Goal: Communication & Community: Answer question/provide support

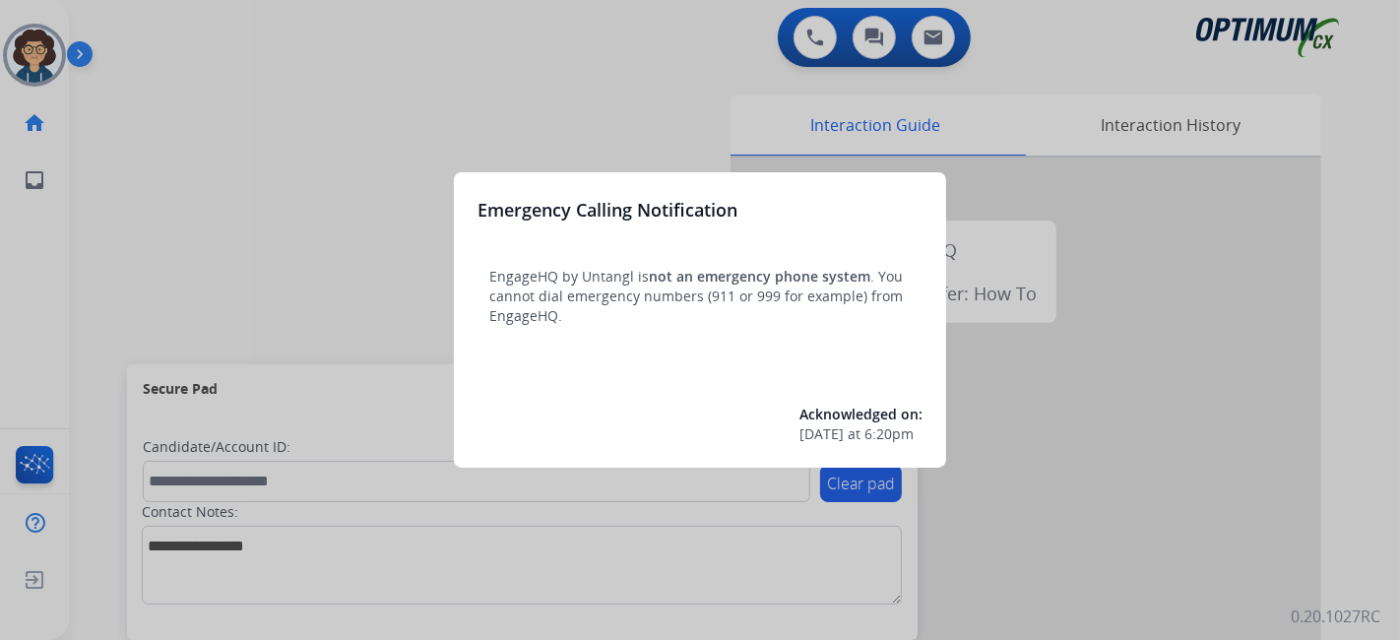
click at [125, 320] on div at bounding box center [700, 320] width 1400 height 640
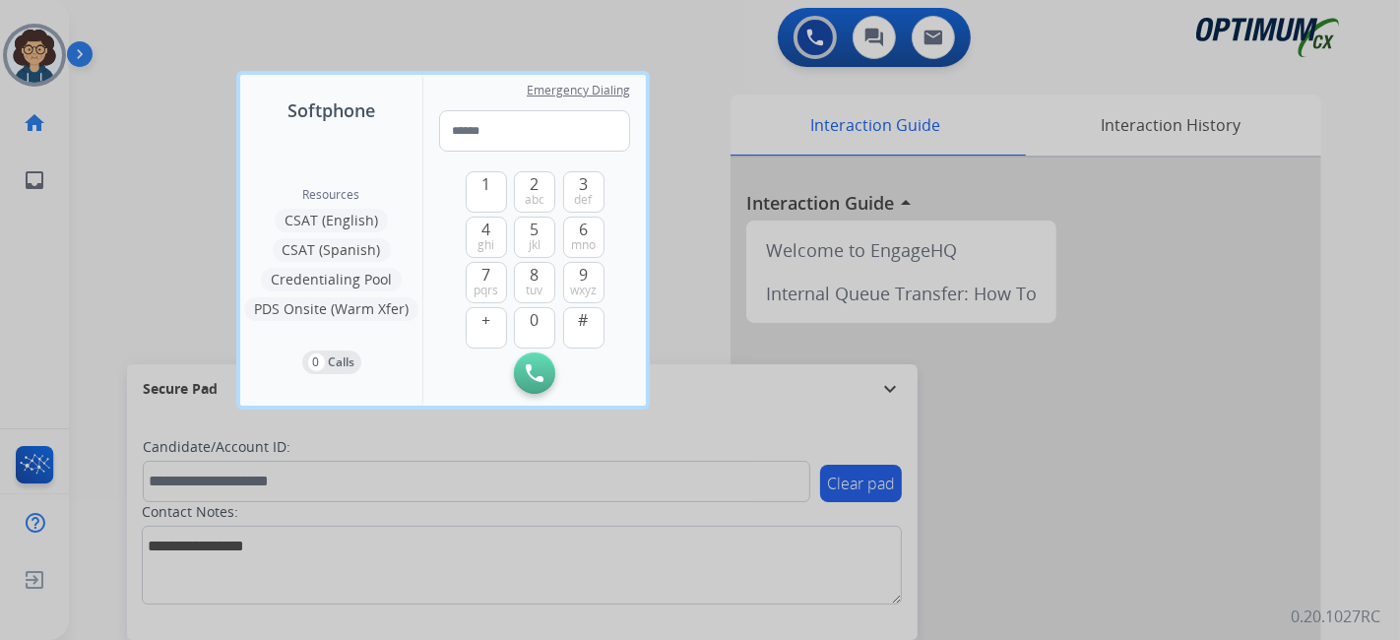
click at [125, 320] on div at bounding box center [700, 320] width 1400 height 640
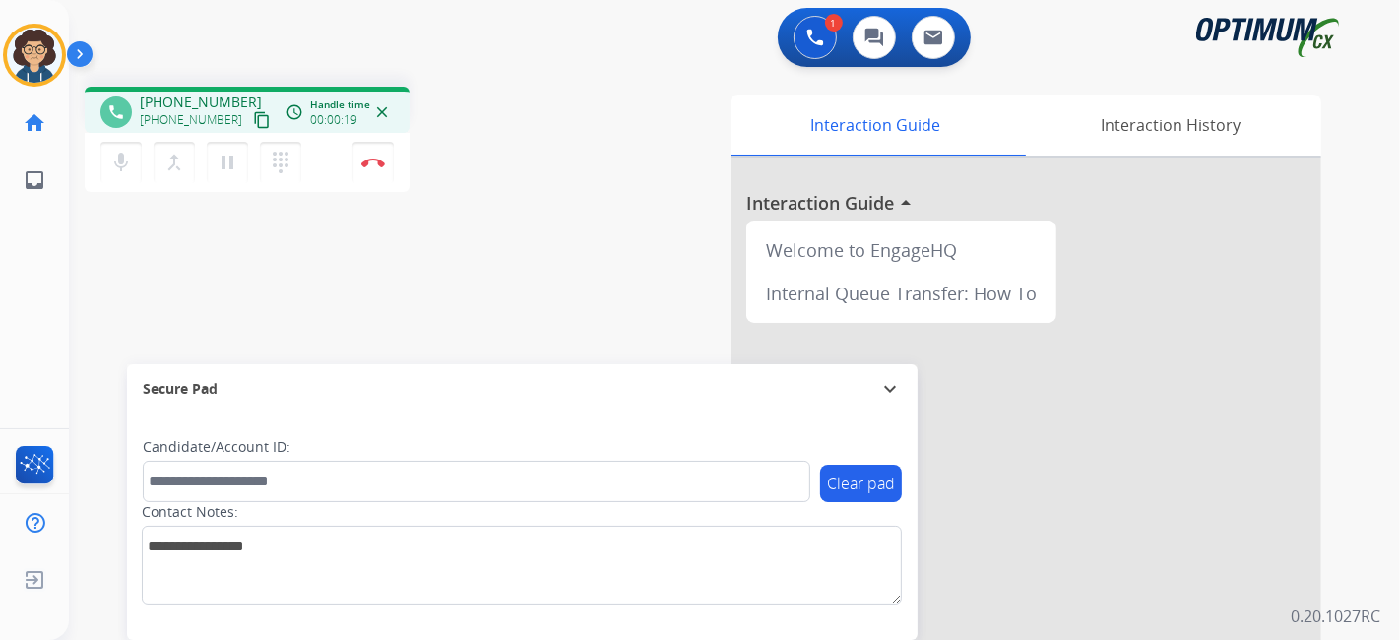
click at [253, 120] on mat-icon "content_copy" at bounding box center [262, 120] width 18 height 18
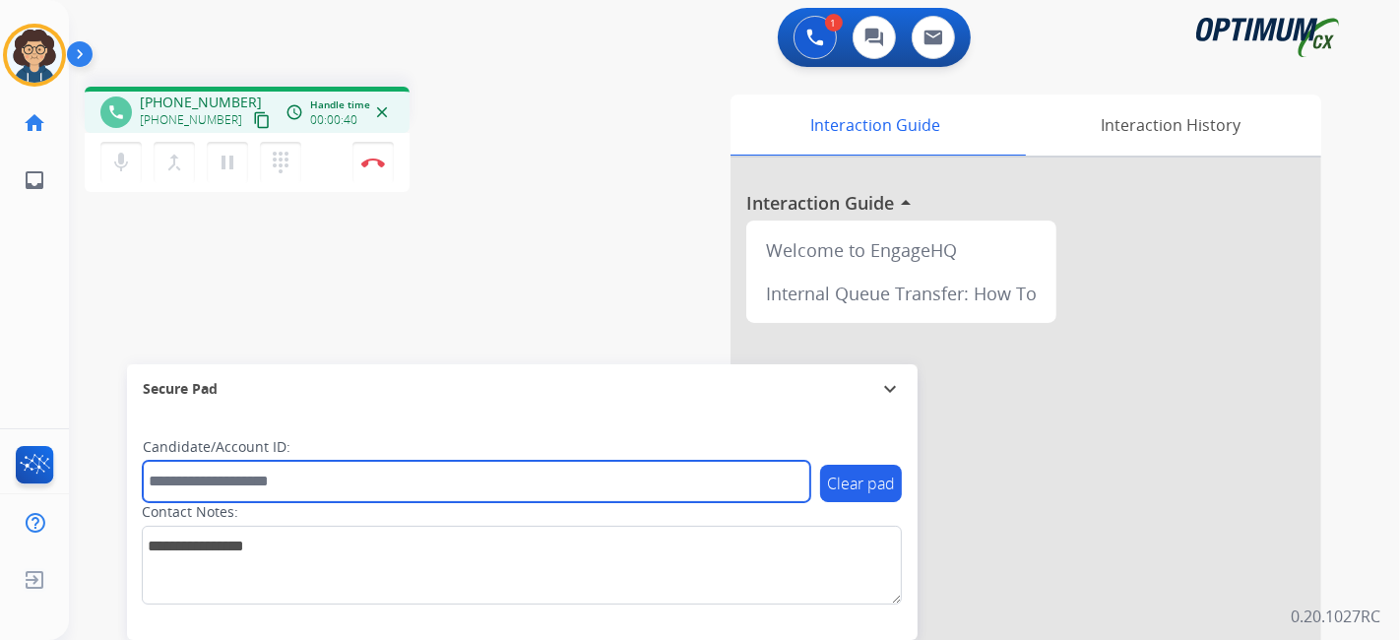
click at [297, 482] on input "text" at bounding box center [476, 481] width 667 height 41
paste input "*******"
type input "*******"
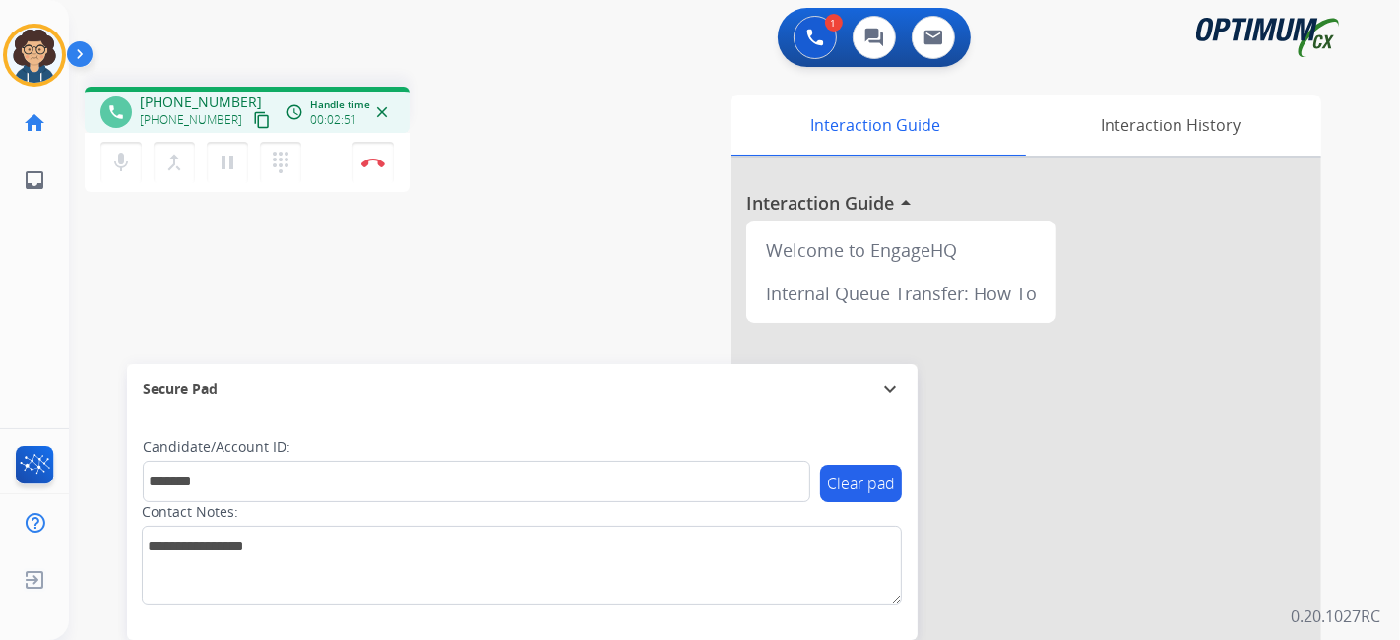
click at [647, 287] on div "Interaction Guide Interaction History Interaction Guide arrow_drop_up Welcome t…" at bounding box center [954, 493] width 733 height 797
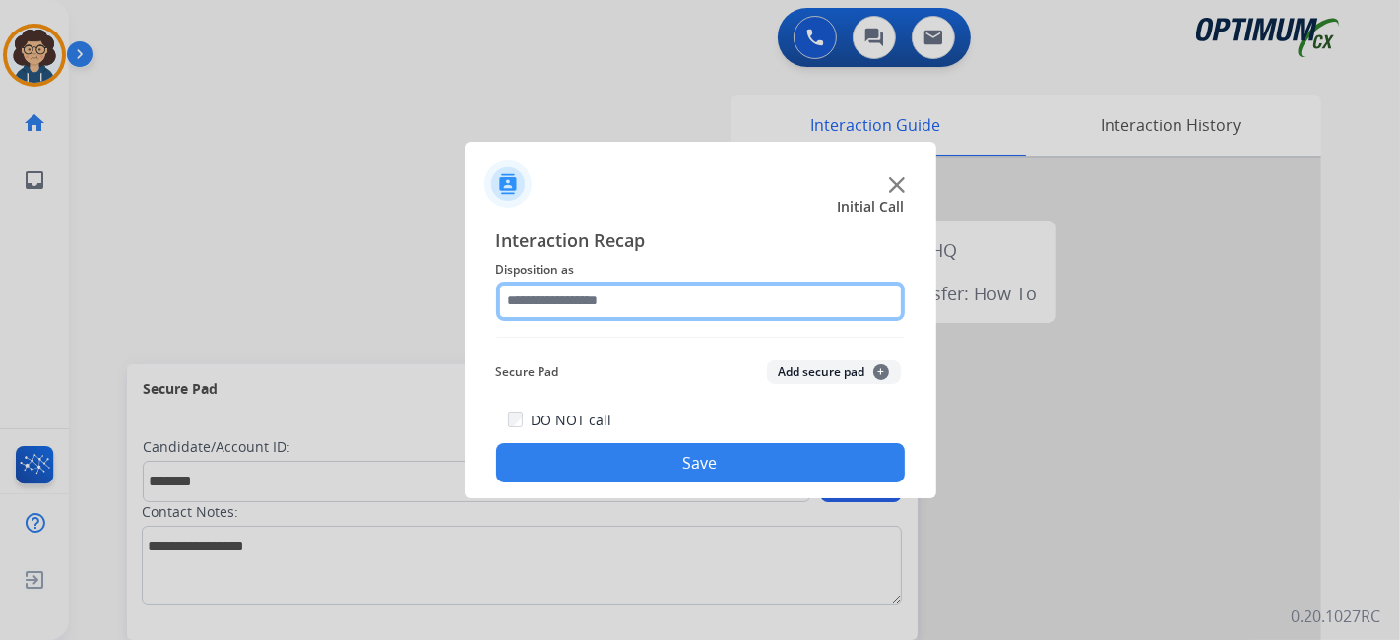
click at [632, 302] on input "text" at bounding box center [700, 301] width 409 height 39
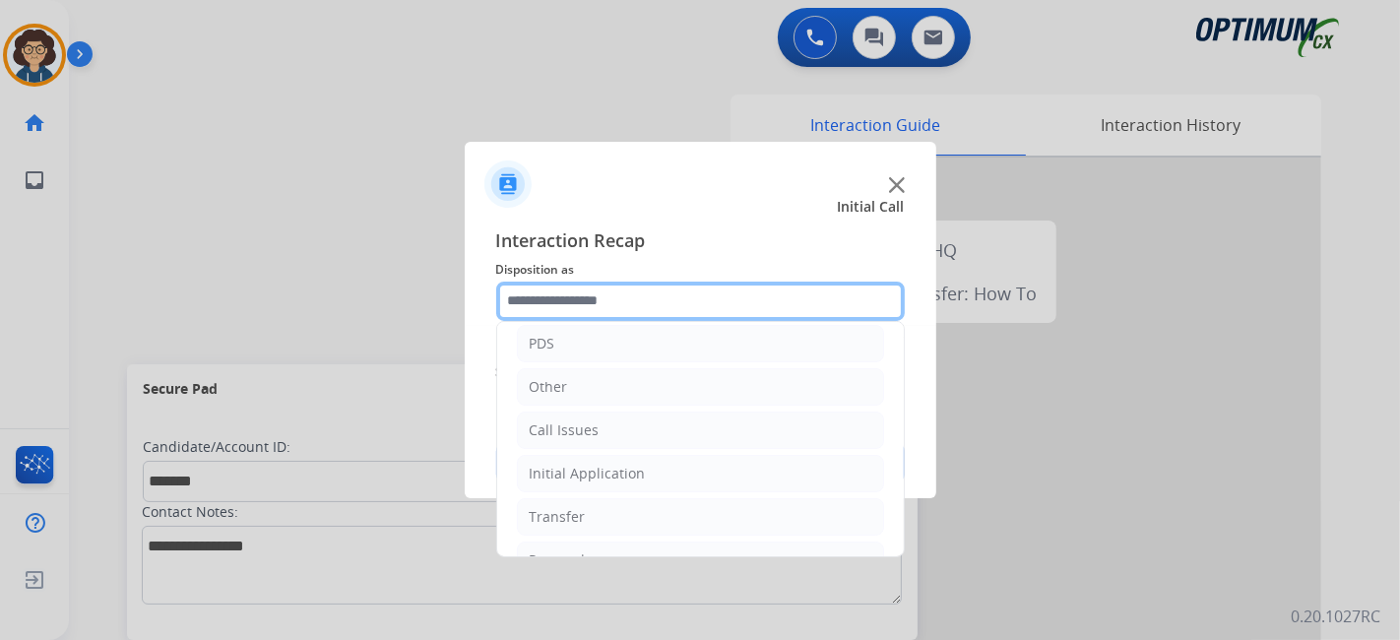
scroll to position [129, 0]
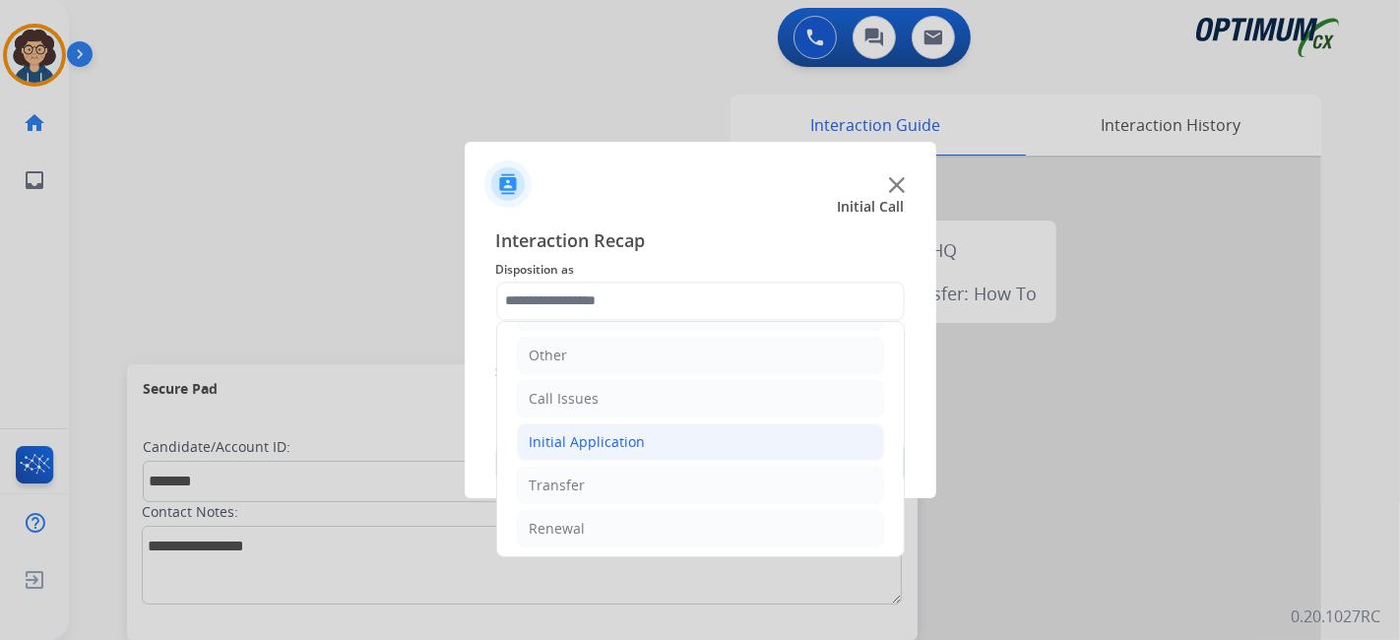
click at [664, 440] on li "Initial Application" at bounding box center [700, 441] width 367 height 37
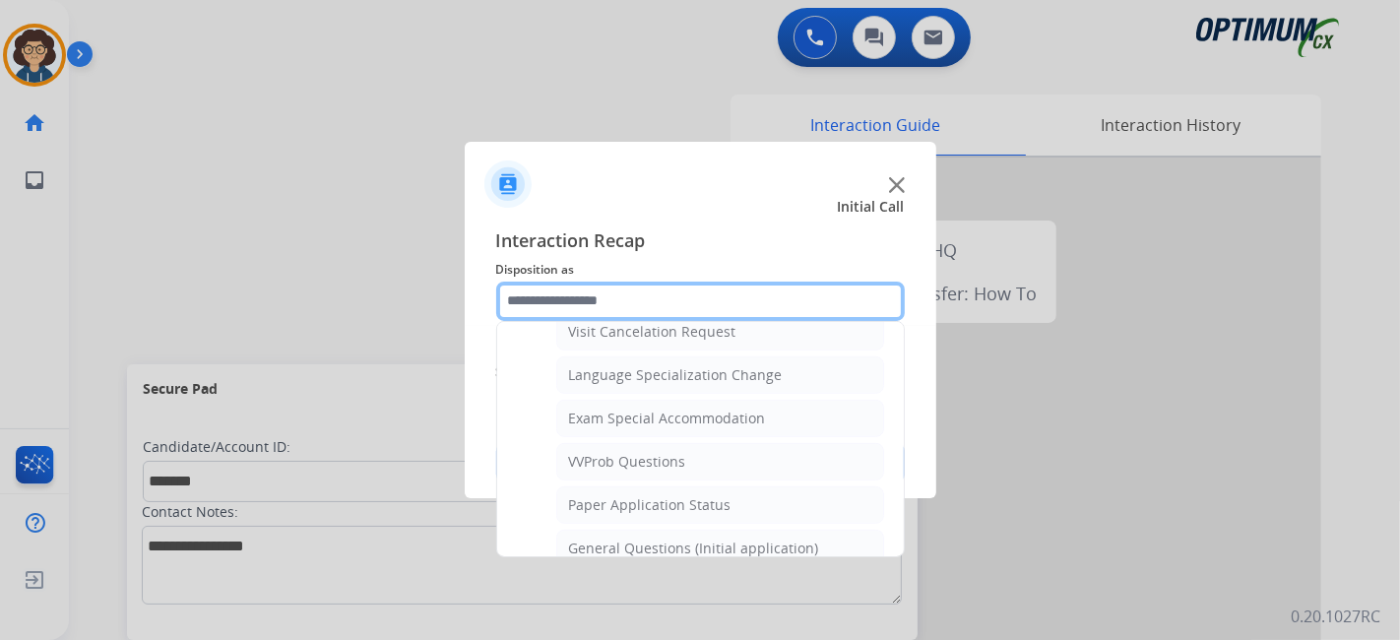
scroll to position [956, 0]
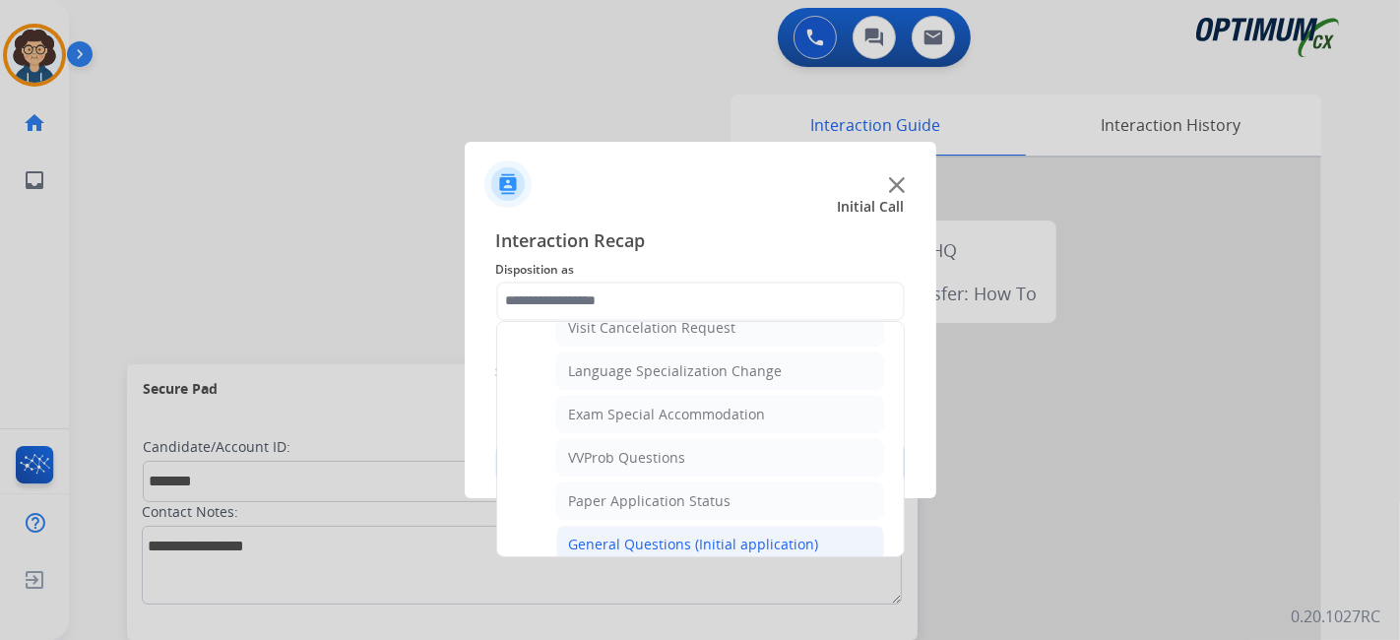
click at [801, 535] on div "General Questions (Initial application)" at bounding box center [694, 545] width 250 height 20
type input "**********"
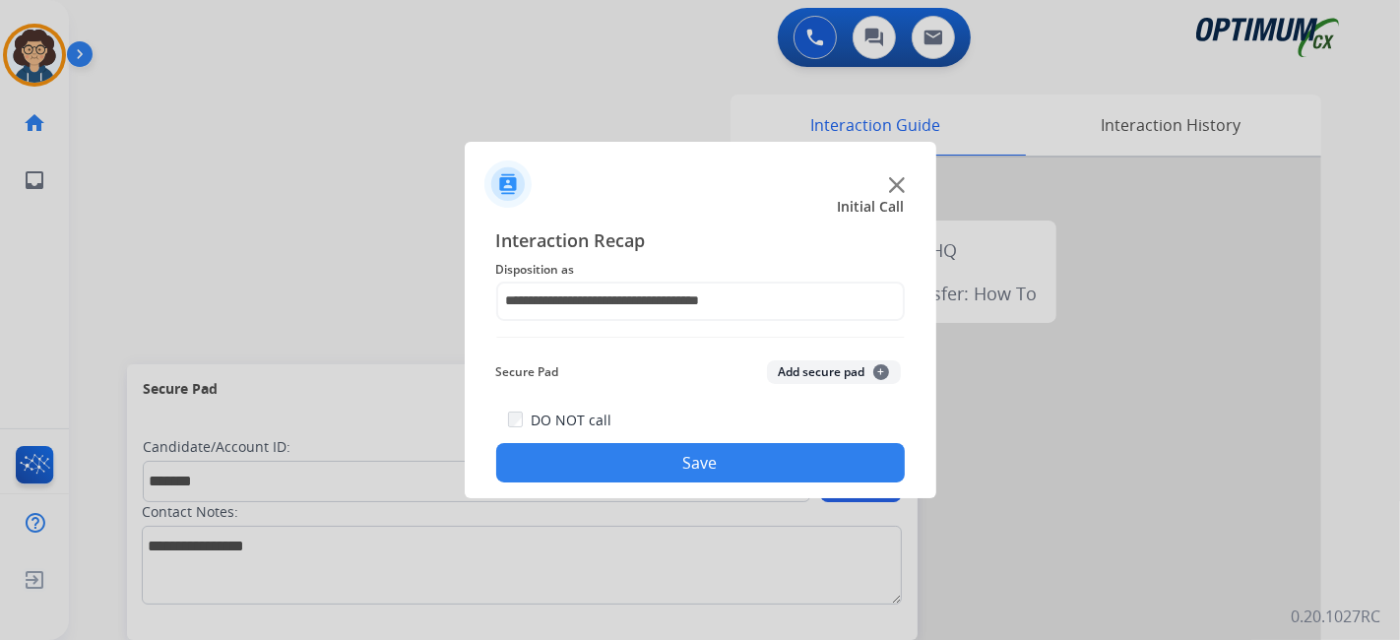
click at [844, 383] on button "Add secure pad +" at bounding box center [834, 372] width 134 height 24
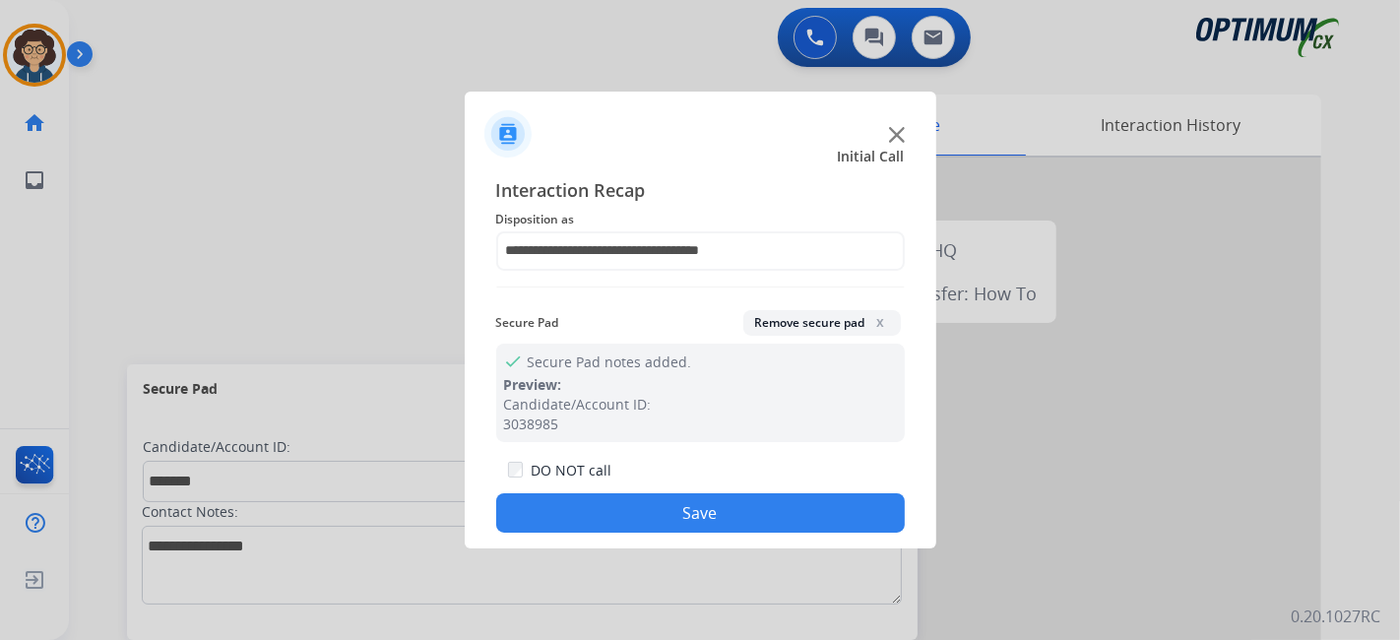
click at [765, 501] on button "Save" at bounding box center [700, 512] width 409 height 39
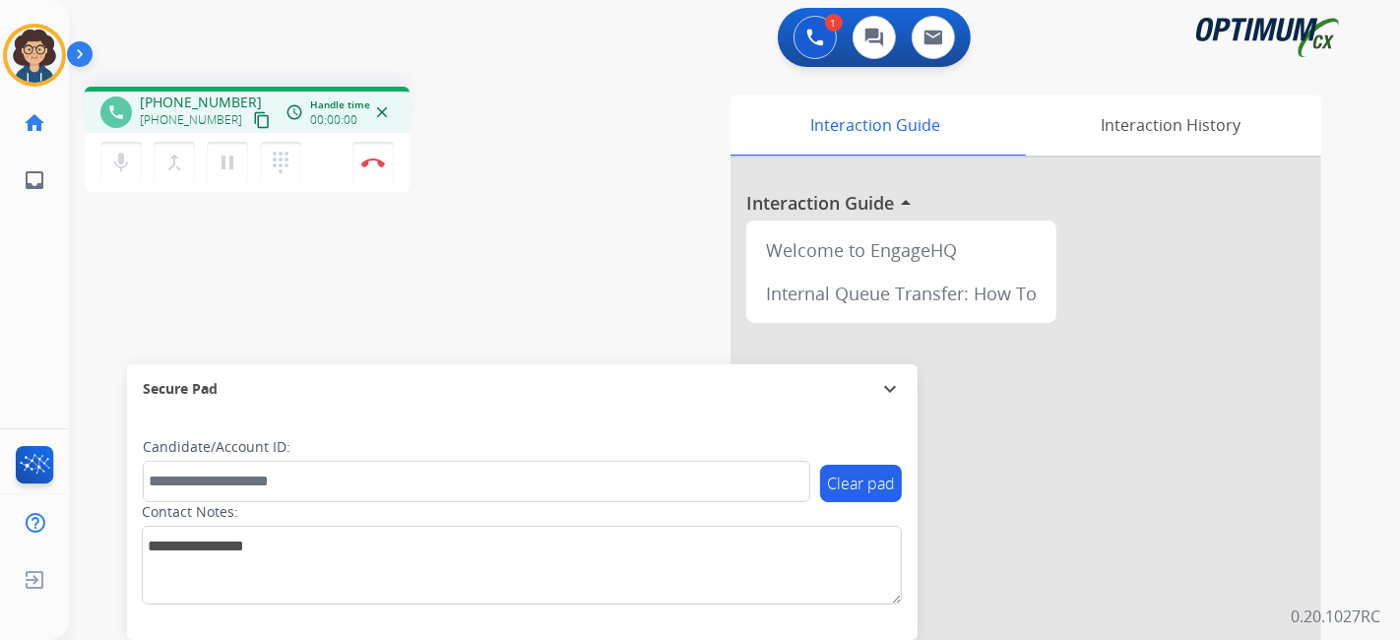
click at [253, 117] on mat-icon "content_copy" at bounding box center [262, 120] width 18 height 18
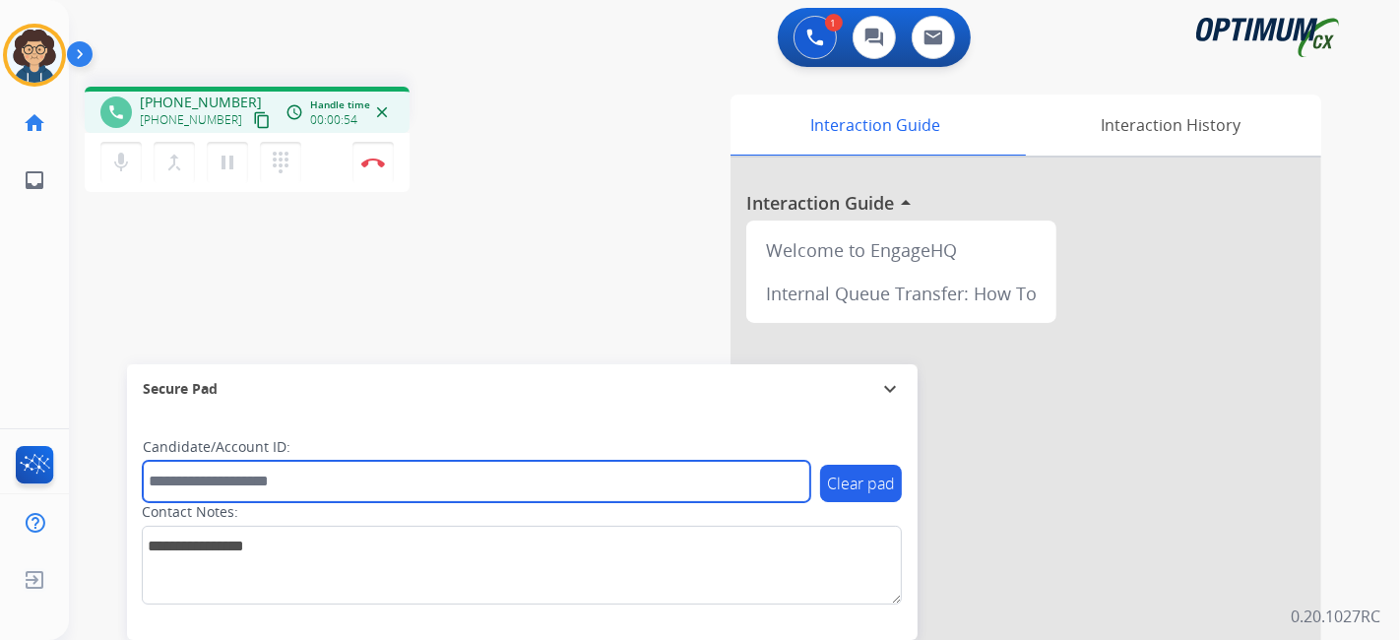
click at [286, 474] on input "text" at bounding box center [476, 481] width 667 height 41
paste input "*********"
type input "*********"
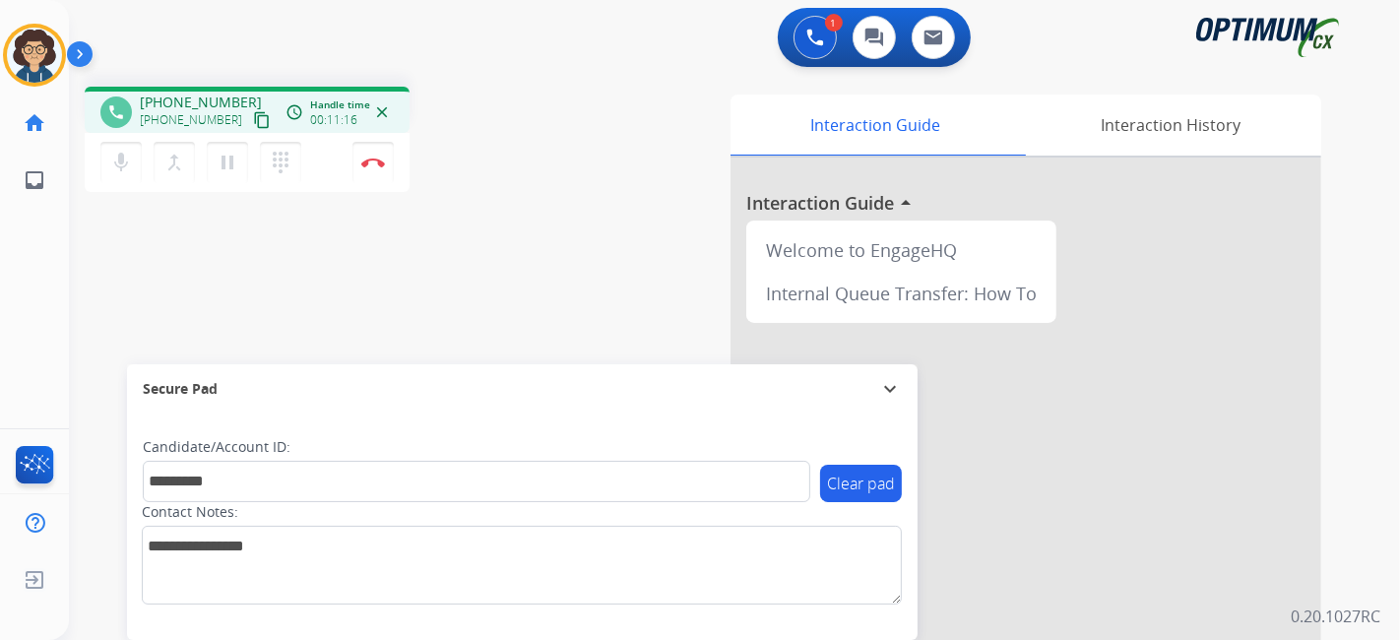
click at [578, 200] on div "phone +15202401363 +15202401363 content_copy access_time Call metrics Queue 00:…" at bounding box center [711, 481] width 1284 height 821
click at [391, 165] on button "Disconnect" at bounding box center [372, 162] width 41 height 41
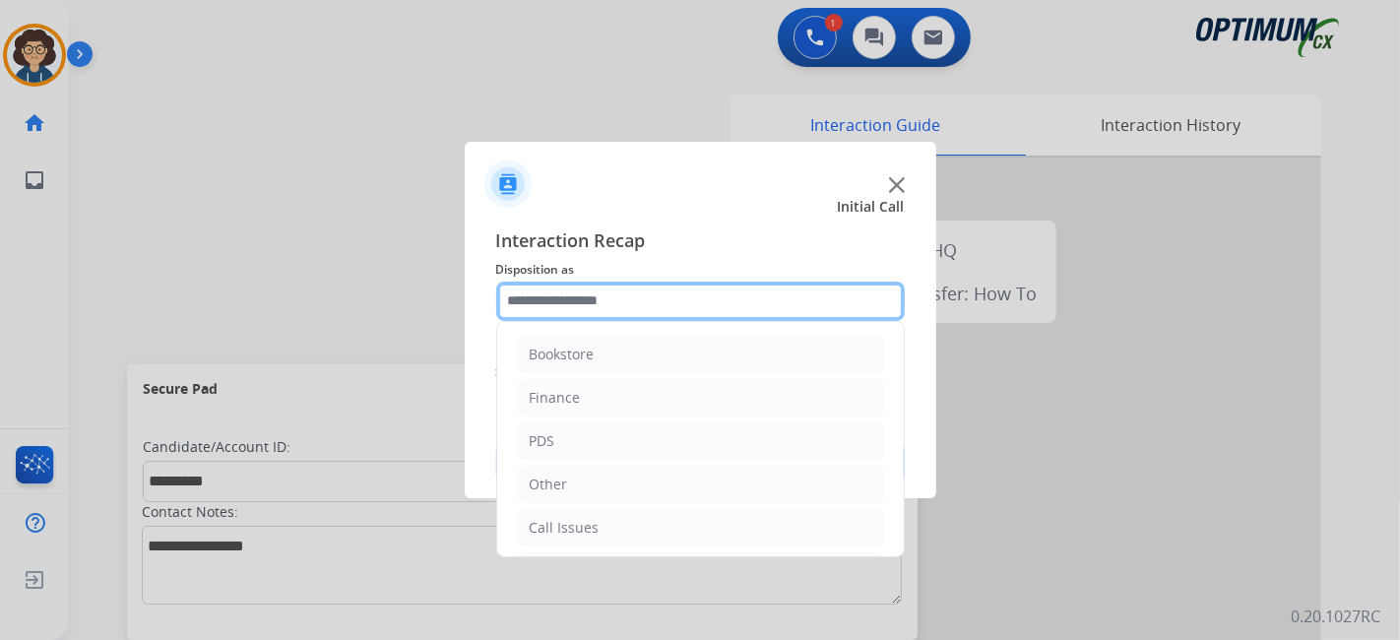
click at [660, 299] on input "text" at bounding box center [700, 301] width 409 height 39
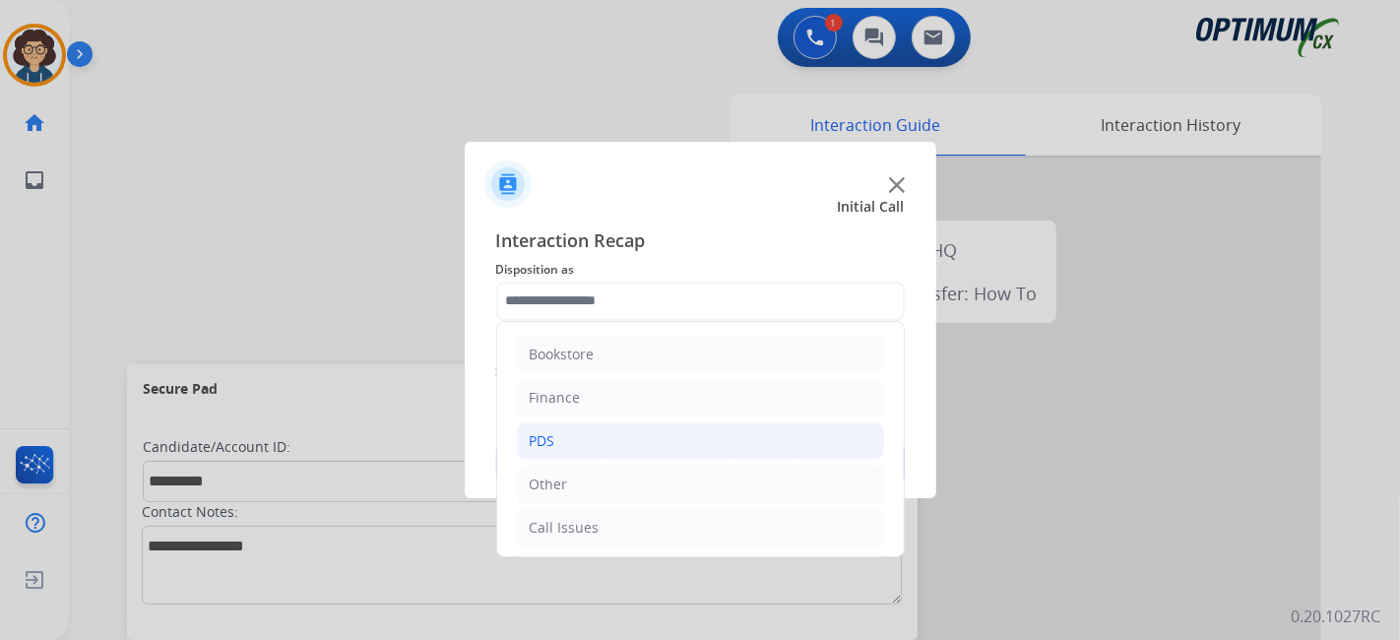
drag, startPoint x: 664, startPoint y: 431, endPoint x: 794, endPoint y: 433, distance: 131.0
click at [664, 432] on li "PDS" at bounding box center [700, 440] width 367 height 37
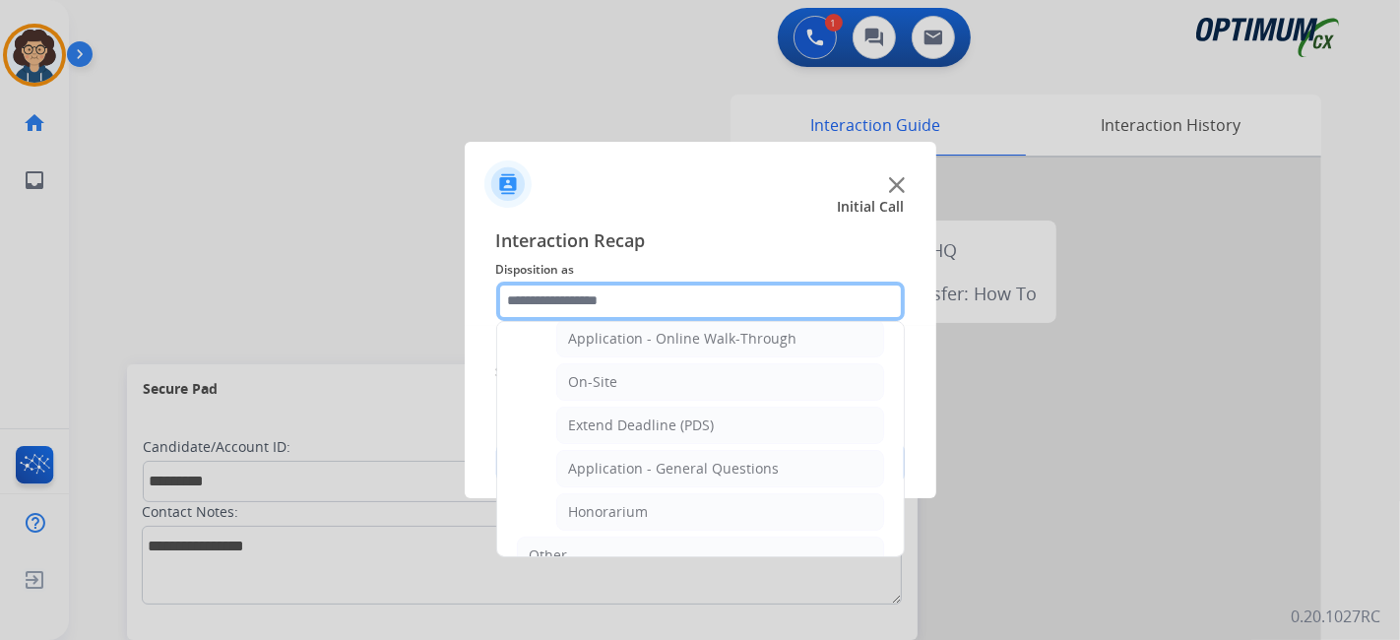
scroll to position [545, 0]
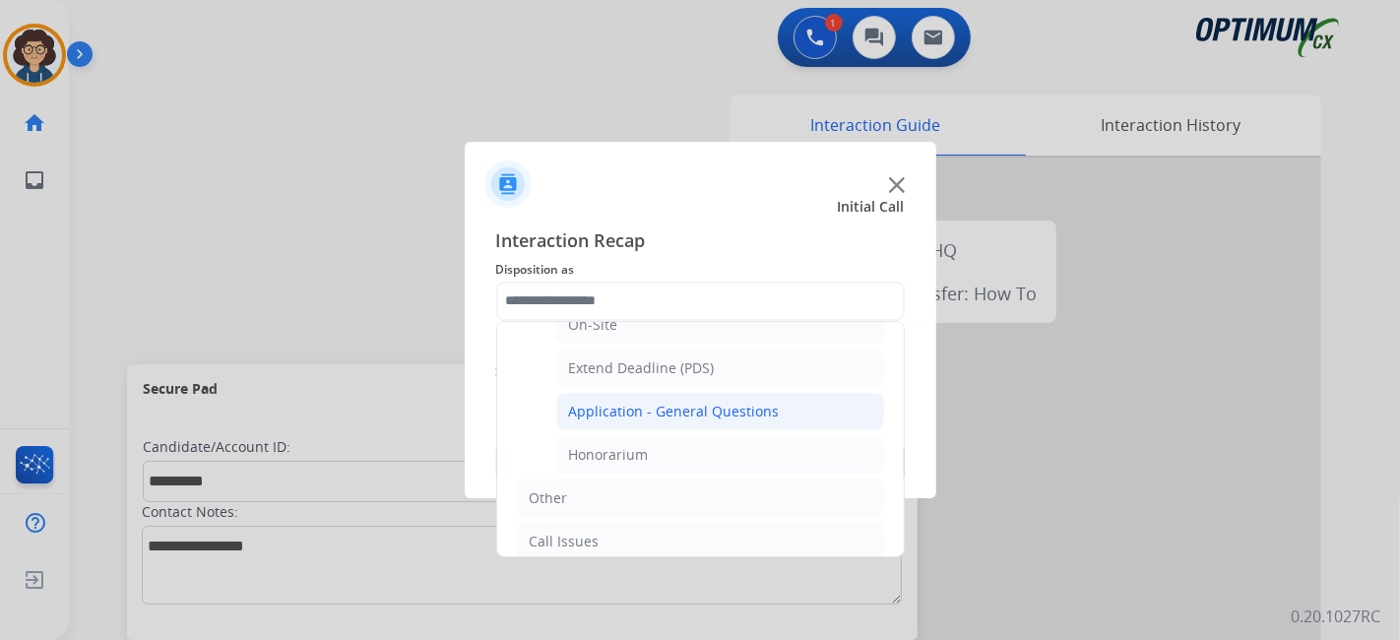
click at [799, 411] on li "Application - General Questions" at bounding box center [720, 411] width 328 height 37
type input "**********"
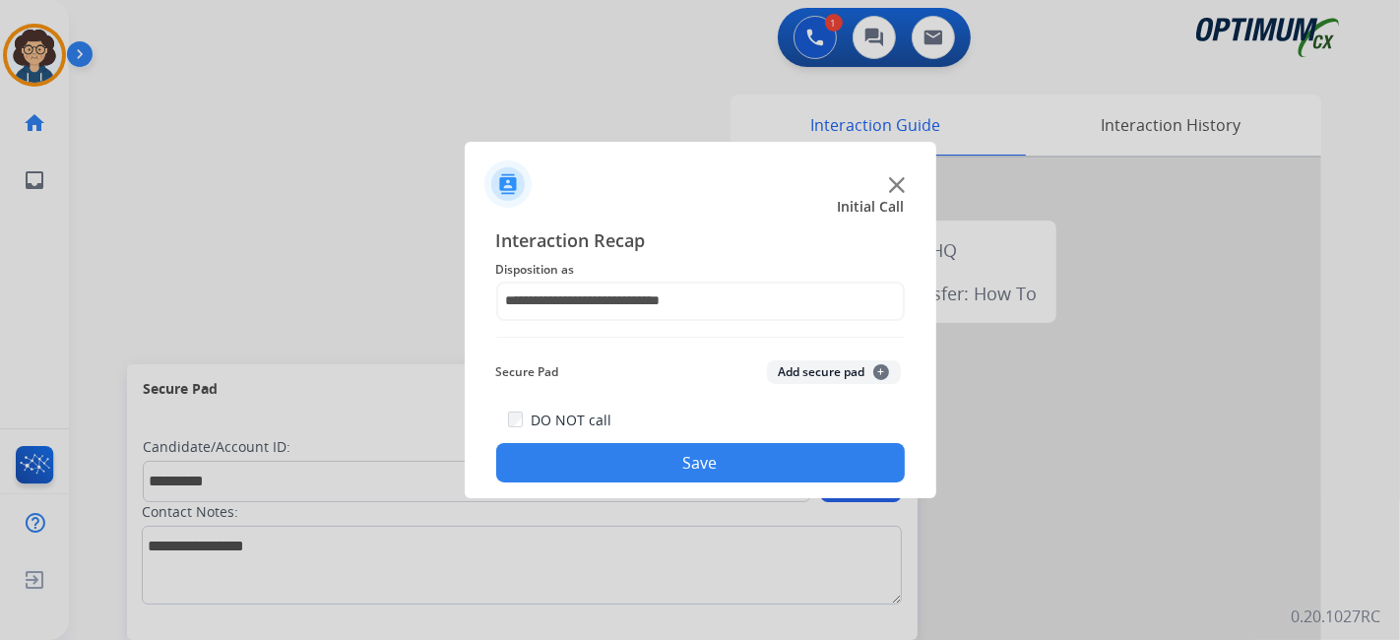
click at [828, 375] on button "Add secure pad +" at bounding box center [834, 372] width 134 height 24
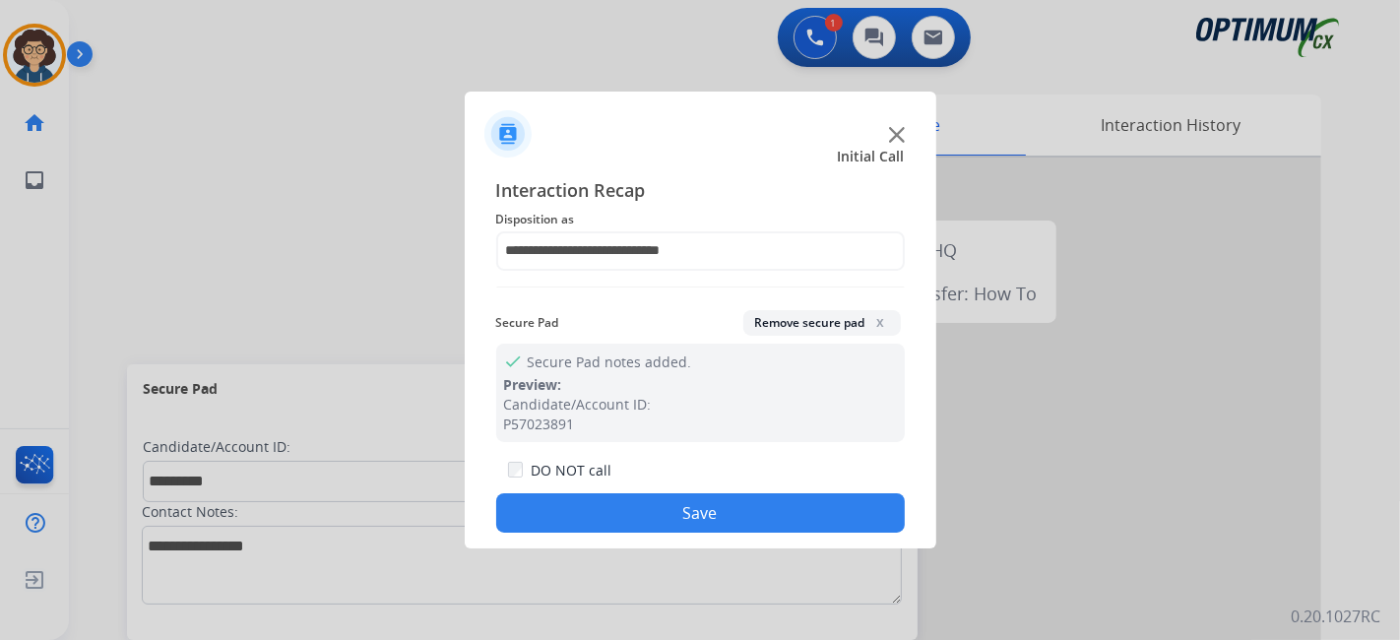
drag, startPoint x: 726, startPoint y: 503, endPoint x: 710, endPoint y: 474, distance: 33.5
click at [726, 504] on button "Save" at bounding box center [700, 512] width 409 height 39
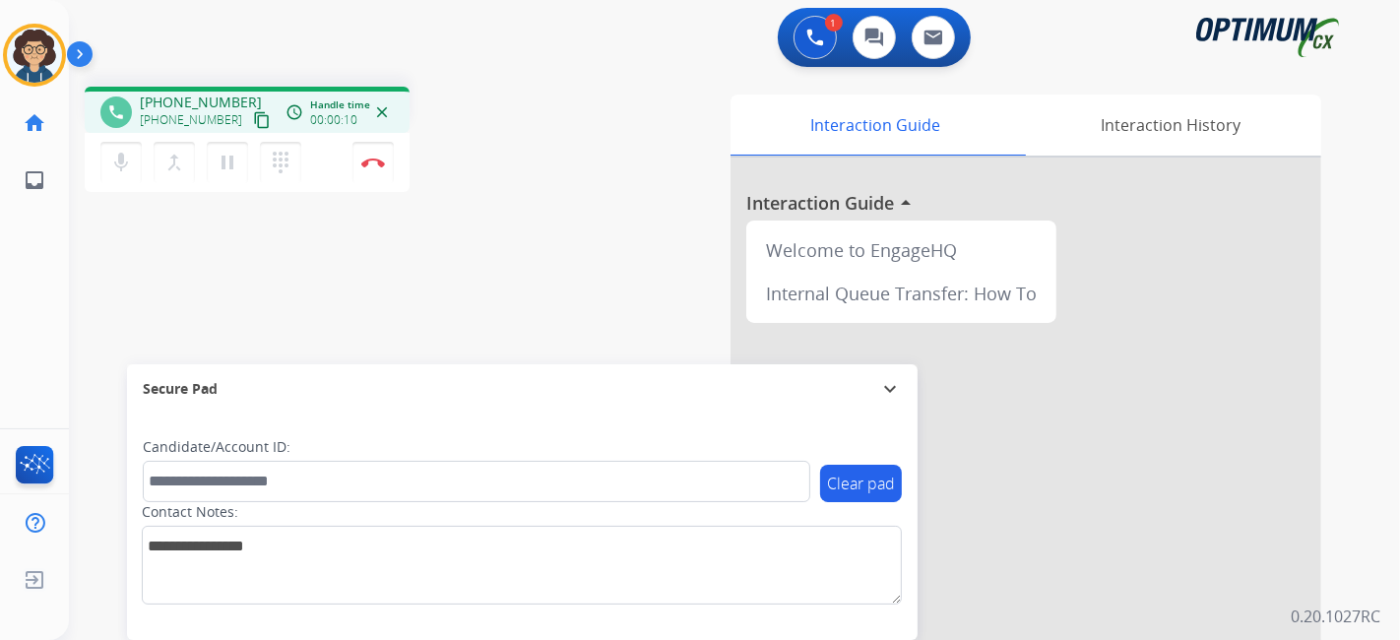
click at [253, 119] on mat-icon "content_copy" at bounding box center [262, 120] width 18 height 18
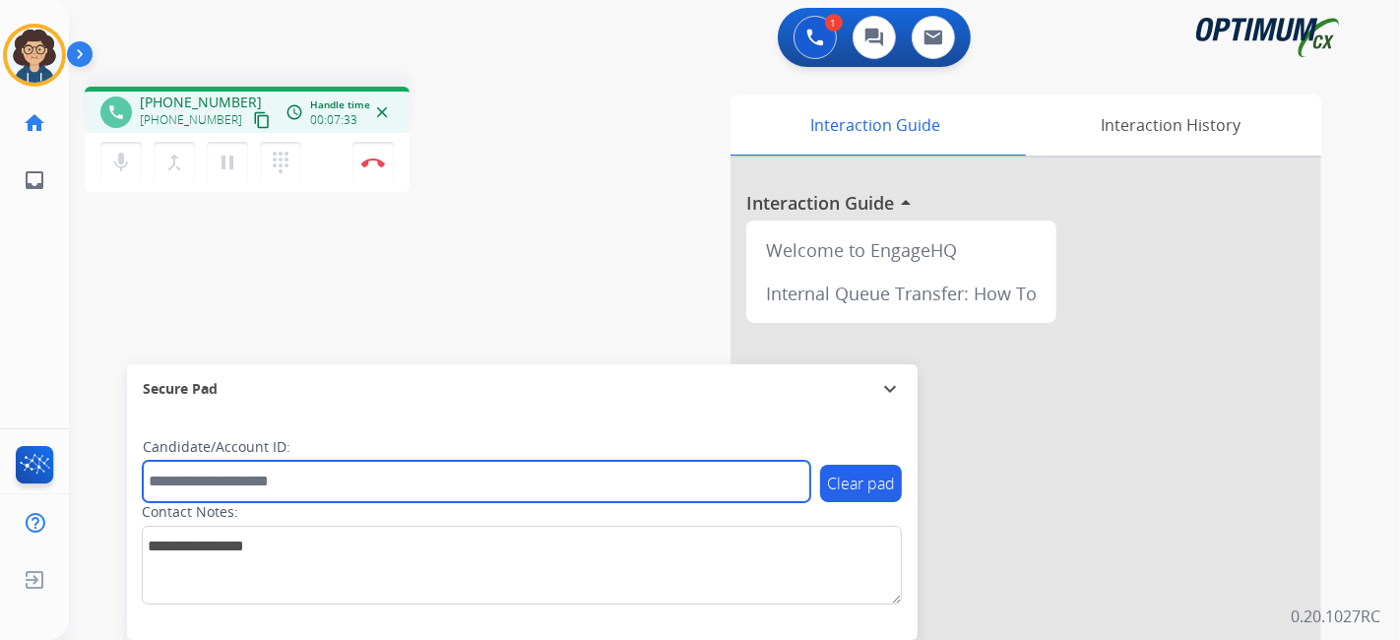
click at [320, 483] on input "text" at bounding box center [476, 481] width 667 height 41
paste input "*******"
type input "*******"
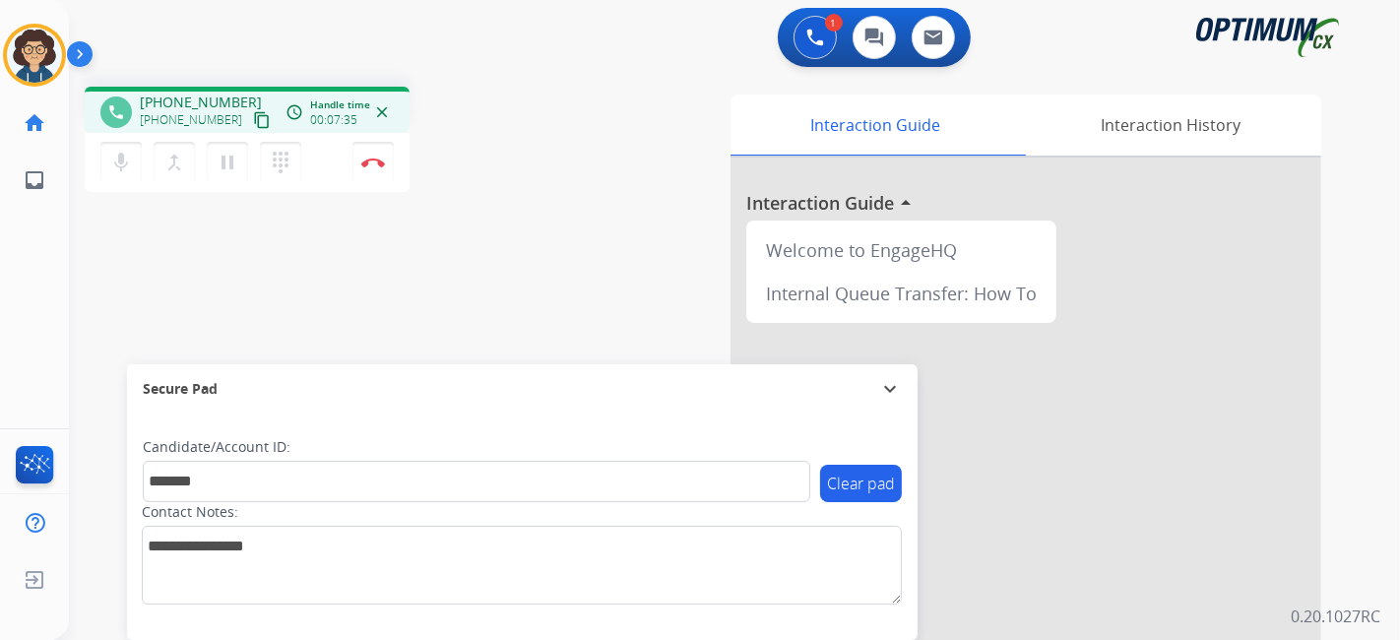
click at [475, 317] on div "phone +16142960308 +16142960308 content_copy access_time Call metrics Queue 00:…" at bounding box center [711, 481] width 1284 height 821
click at [377, 164] on img at bounding box center [373, 163] width 24 height 10
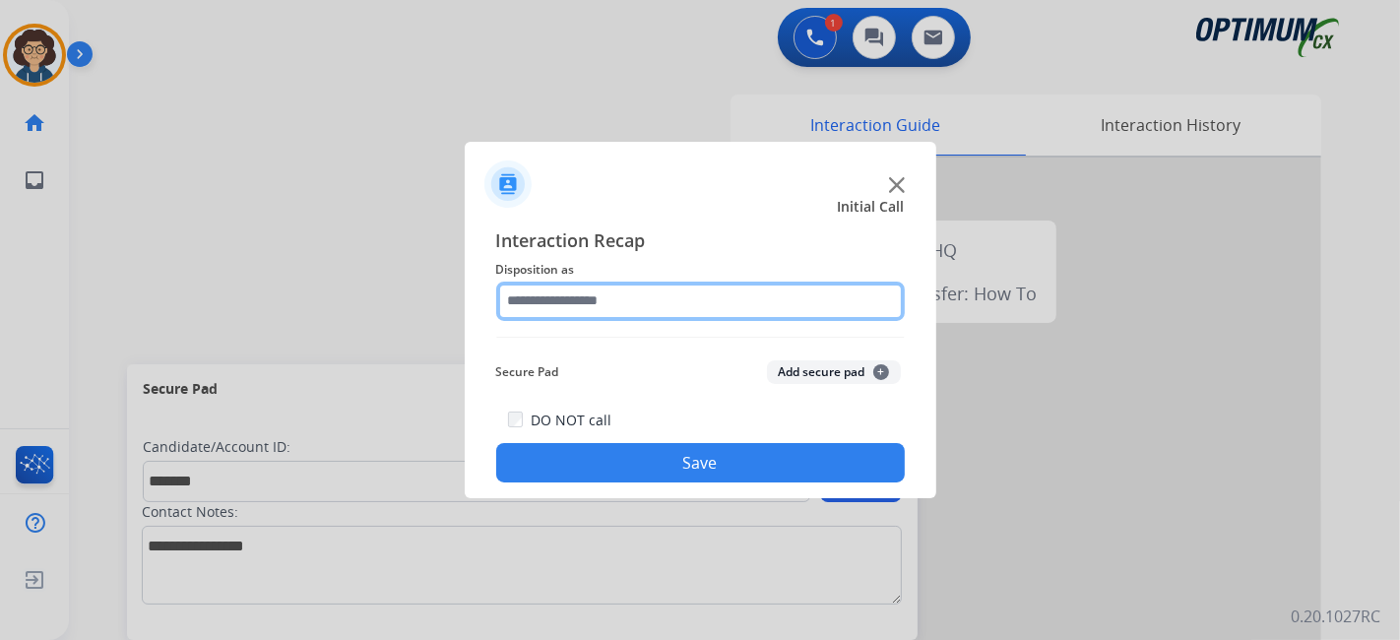
click at [703, 308] on input "text" at bounding box center [700, 301] width 409 height 39
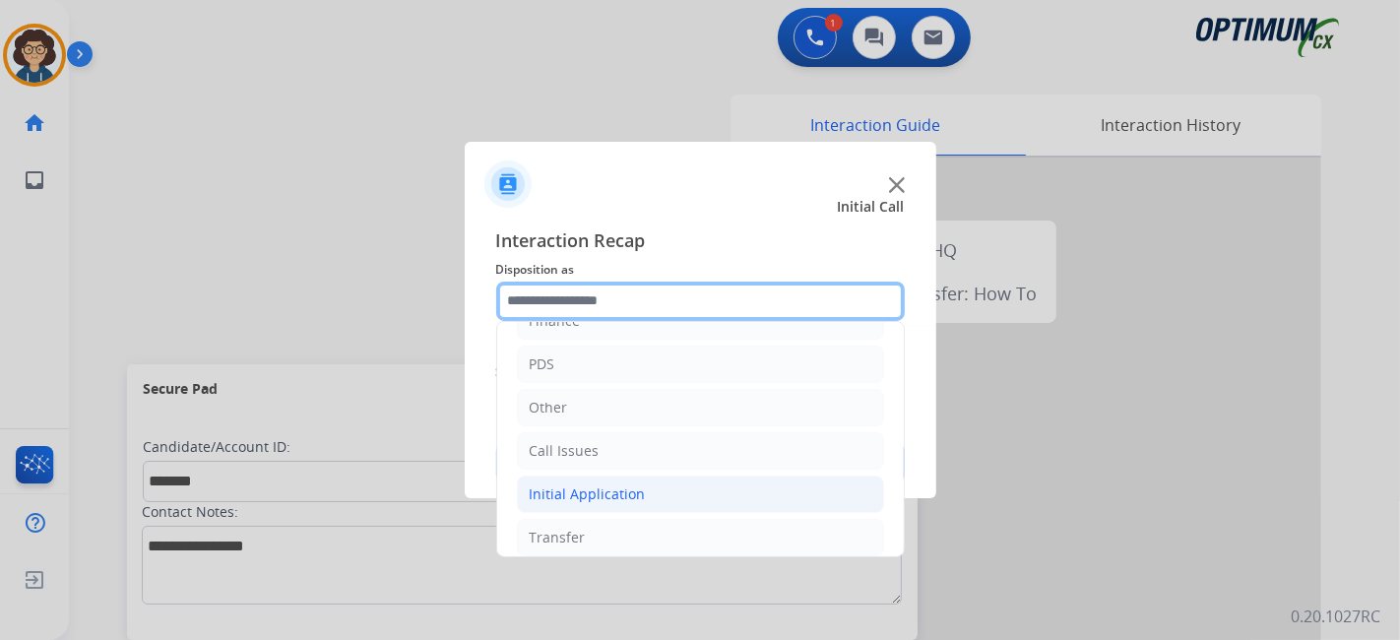
scroll to position [129, 0]
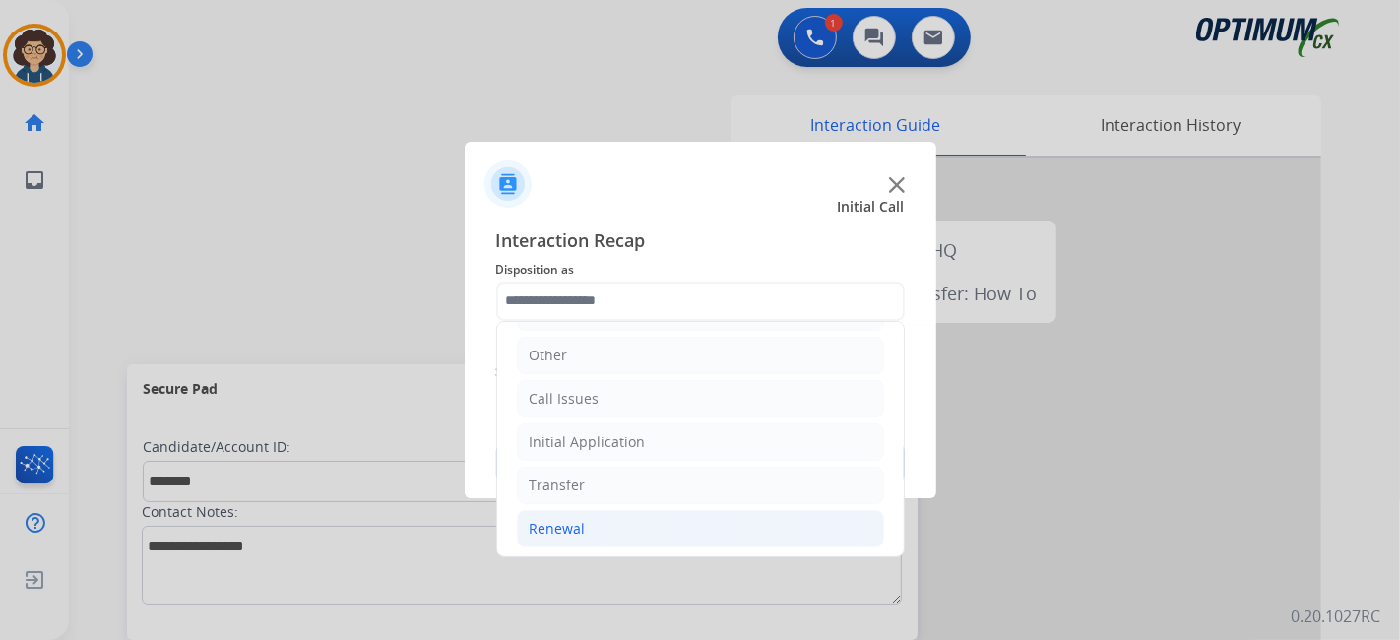
click at [650, 524] on li "Renewal" at bounding box center [700, 528] width 367 height 37
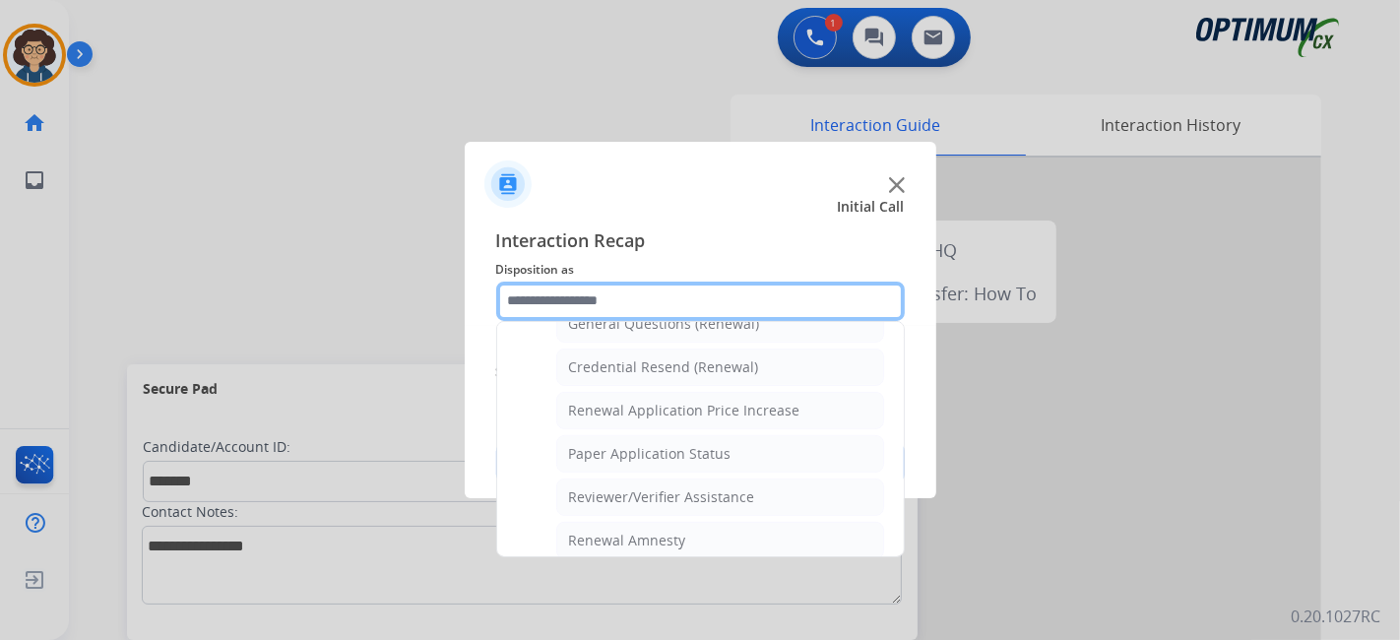
scroll to position [586, 0]
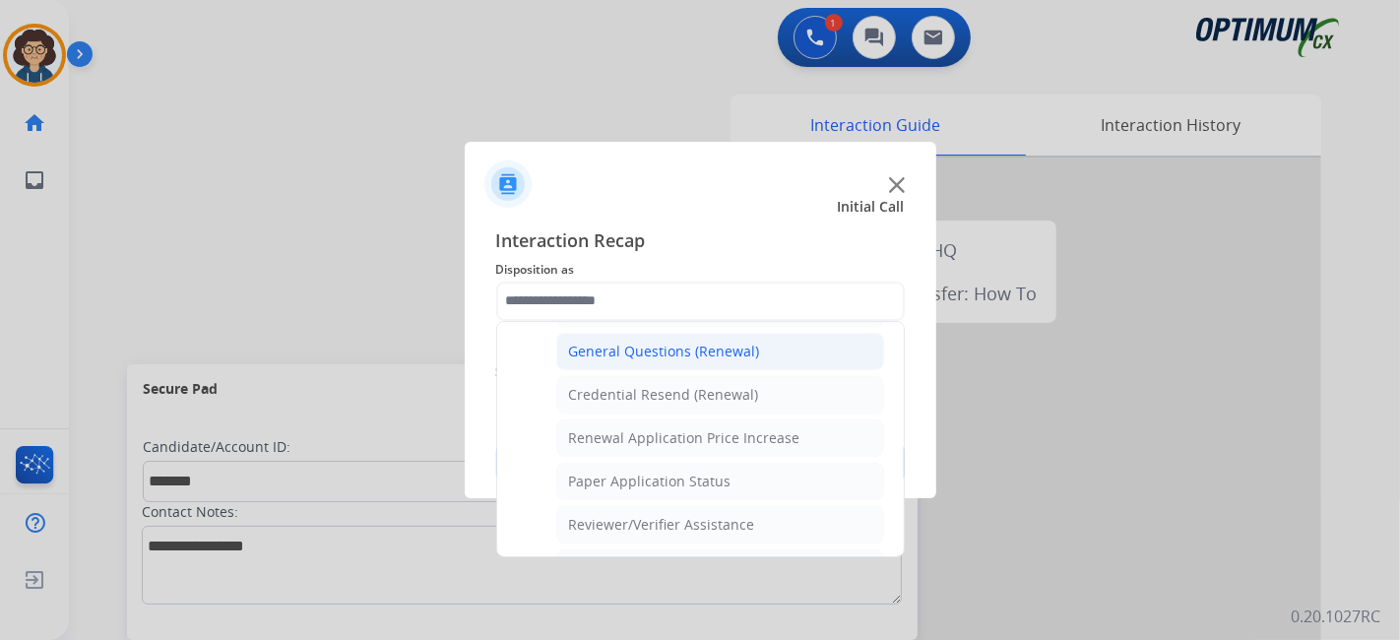
click at [752, 360] on li "General Questions (Renewal)" at bounding box center [720, 351] width 328 height 37
type input "**********"
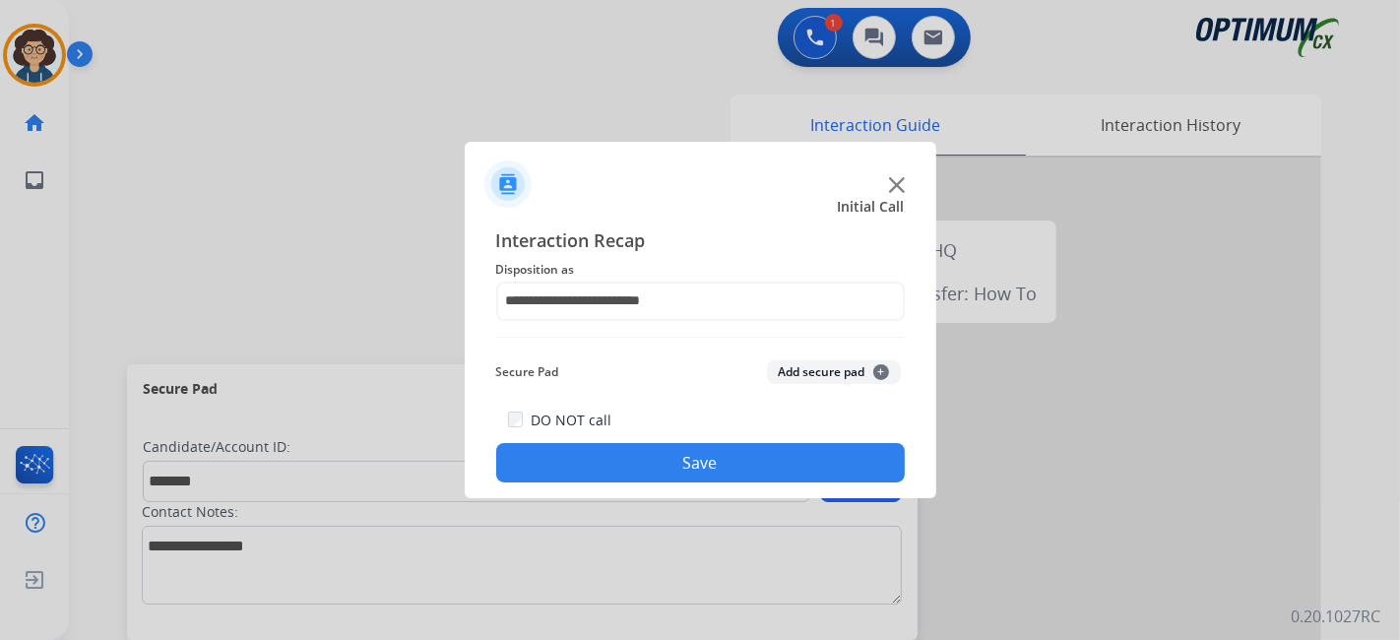
click at [785, 378] on button "Add secure pad +" at bounding box center [834, 372] width 134 height 24
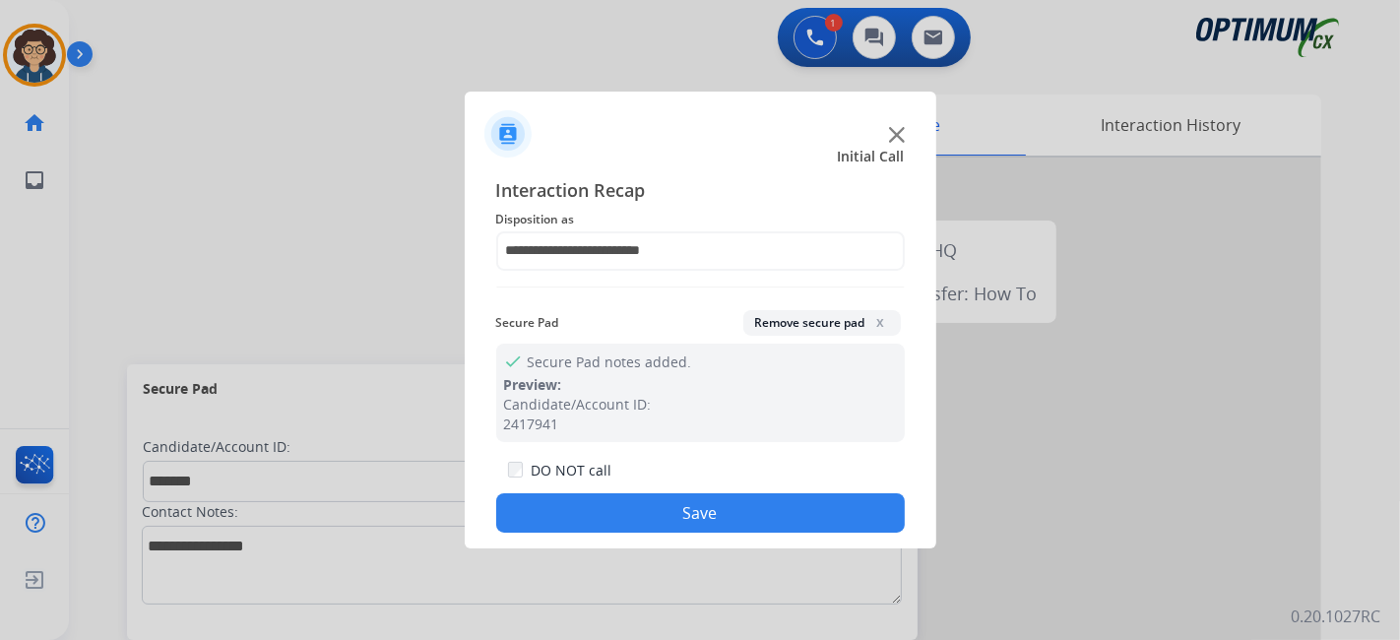
click at [686, 524] on button "Save" at bounding box center [700, 512] width 409 height 39
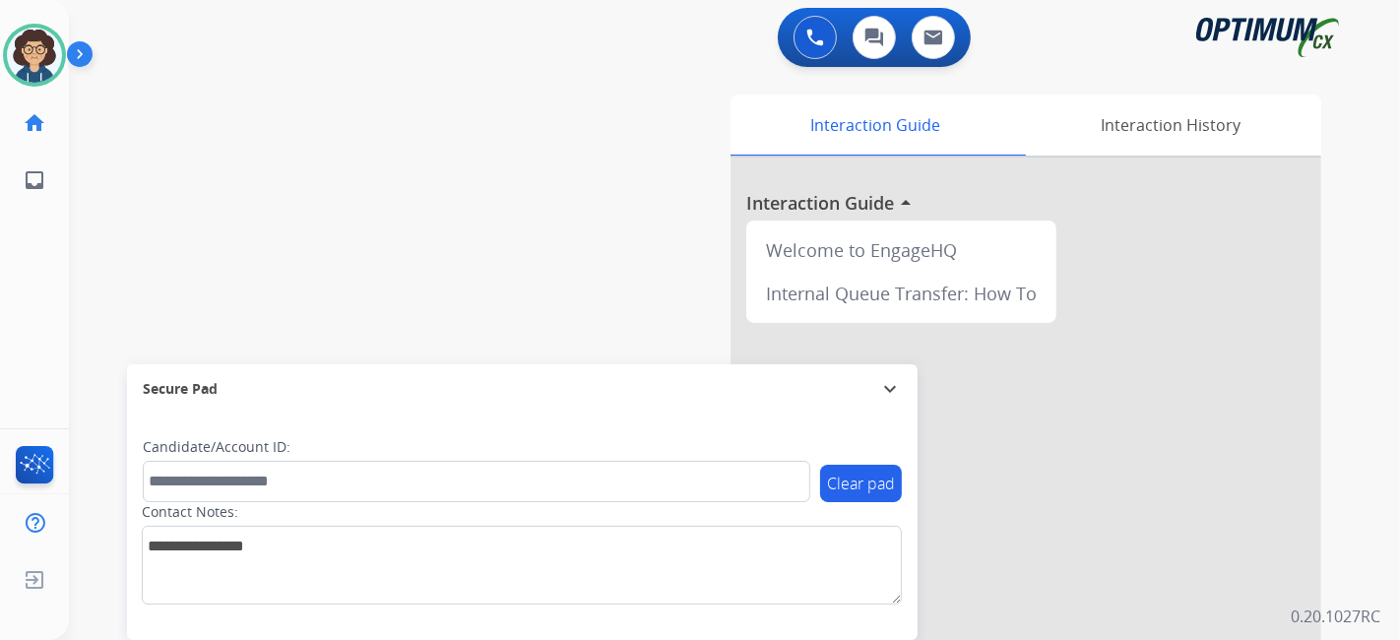
click at [421, 225] on div "swap_horiz Break voice bridge close_fullscreen Connect 3-Way Call merge_type Se…" at bounding box center [711, 481] width 1284 height 821
click at [44, 57] on img at bounding box center [34, 55] width 55 height 55
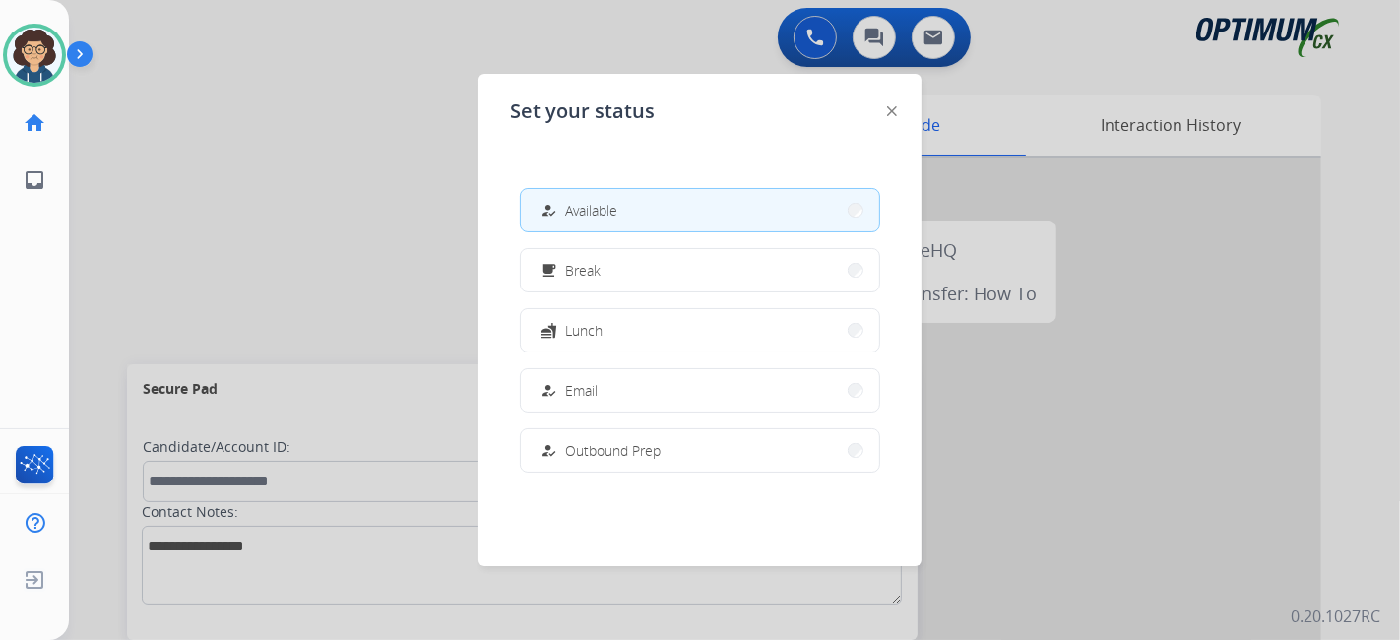
click at [155, 203] on div at bounding box center [700, 320] width 1400 height 640
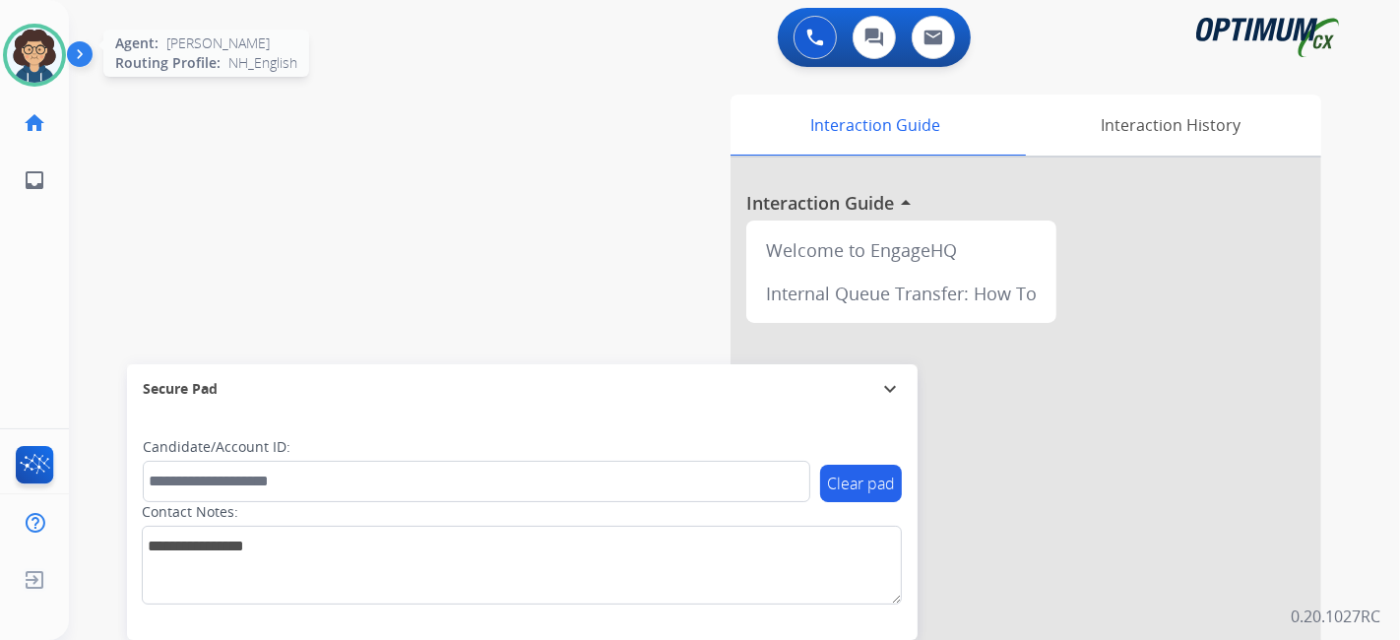
click at [12, 32] on div at bounding box center [34, 55] width 63 height 63
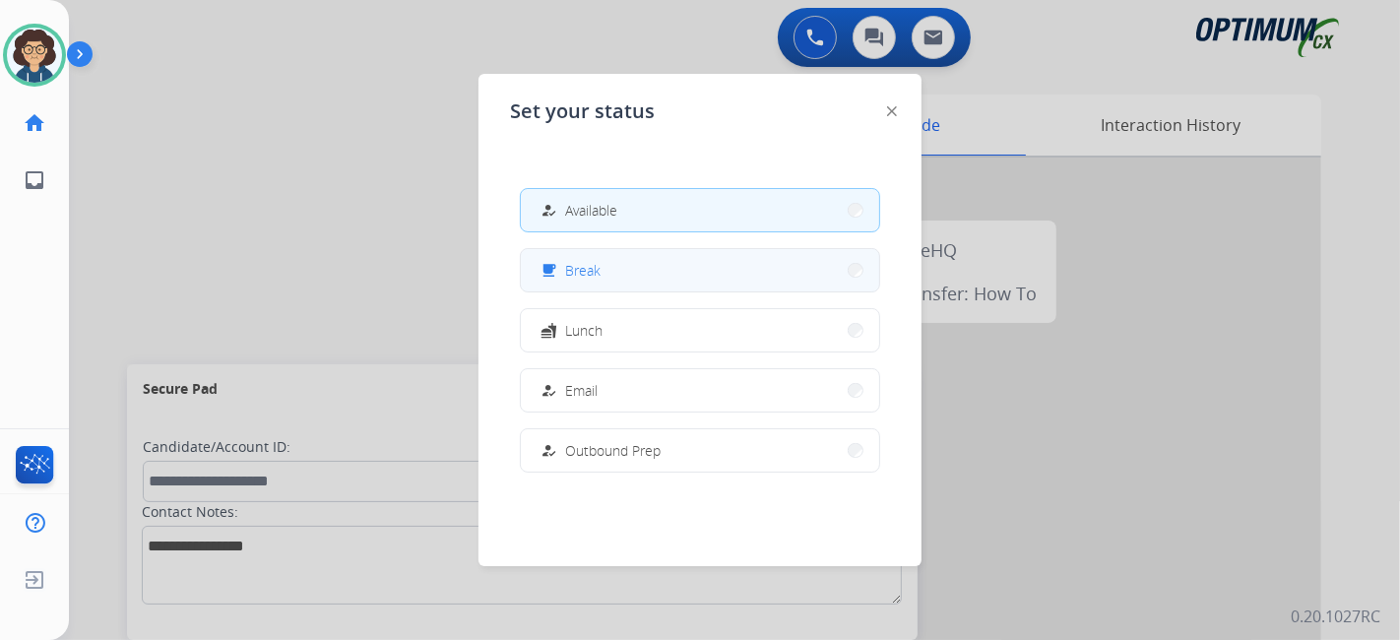
click at [551, 253] on button "free_breakfast Break" at bounding box center [700, 270] width 358 height 42
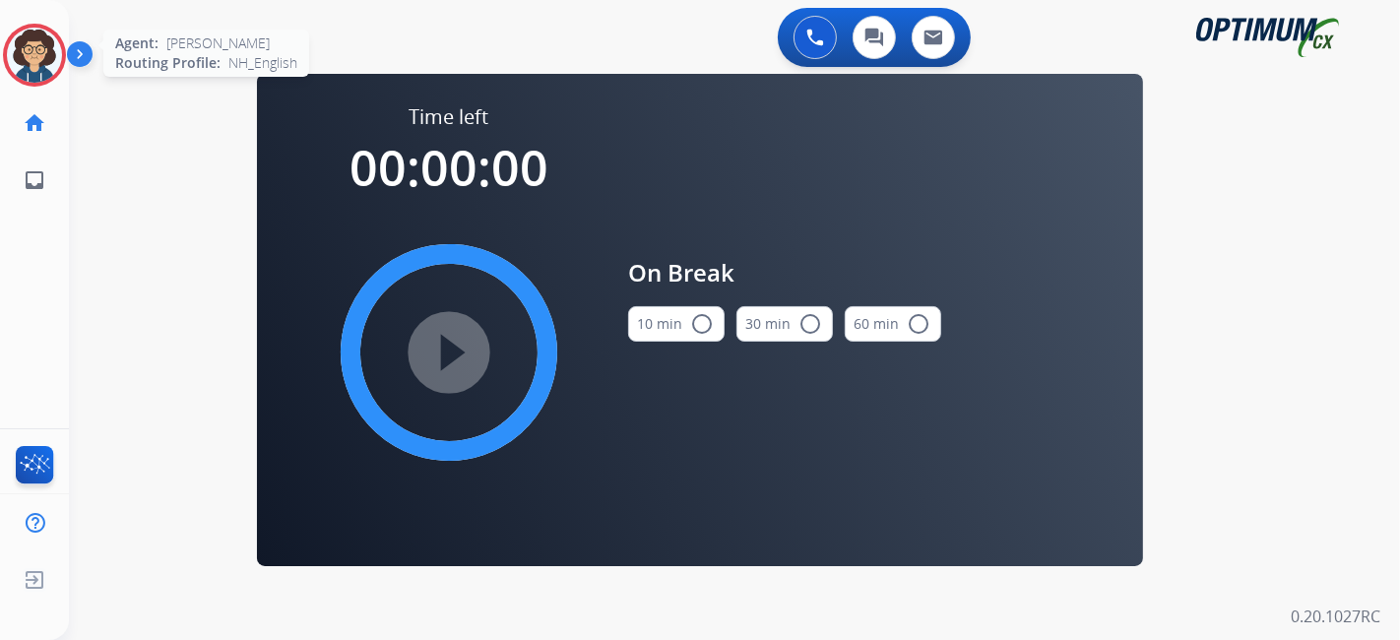
click at [44, 54] on img at bounding box center [34, 55] width 55 height 55
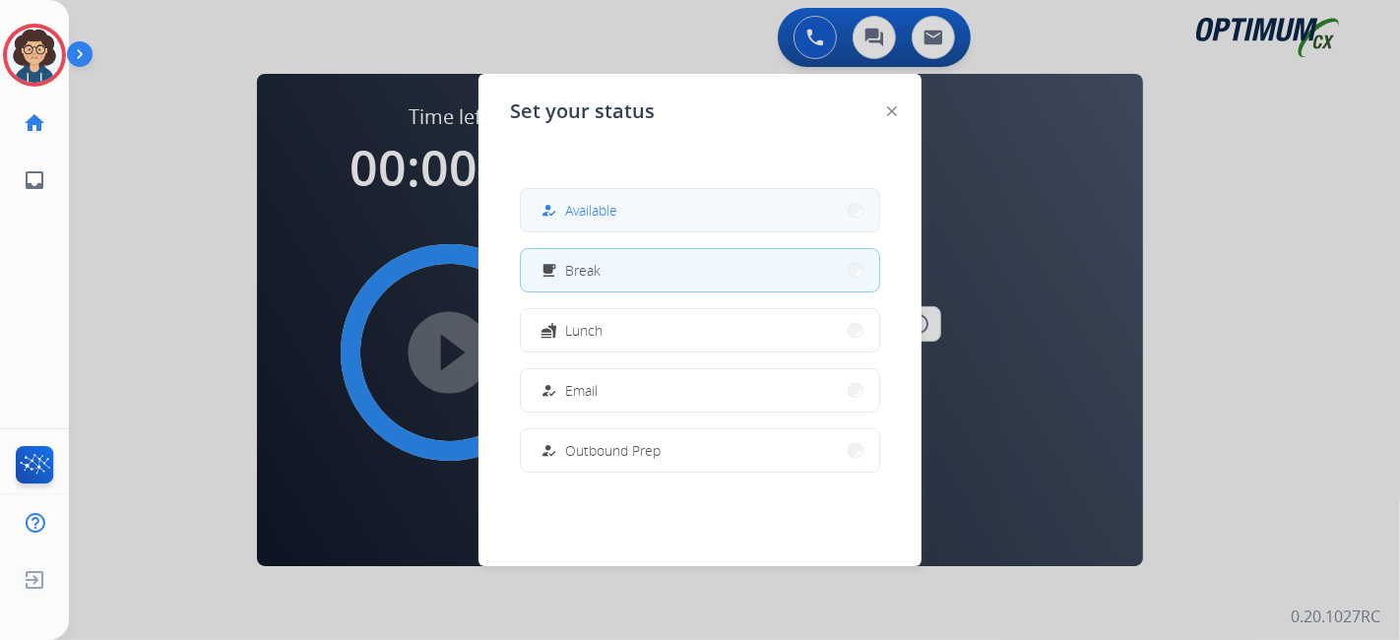
click at [608, 203] on span "Available" at bounding box center [591, 210] width 52 height 21
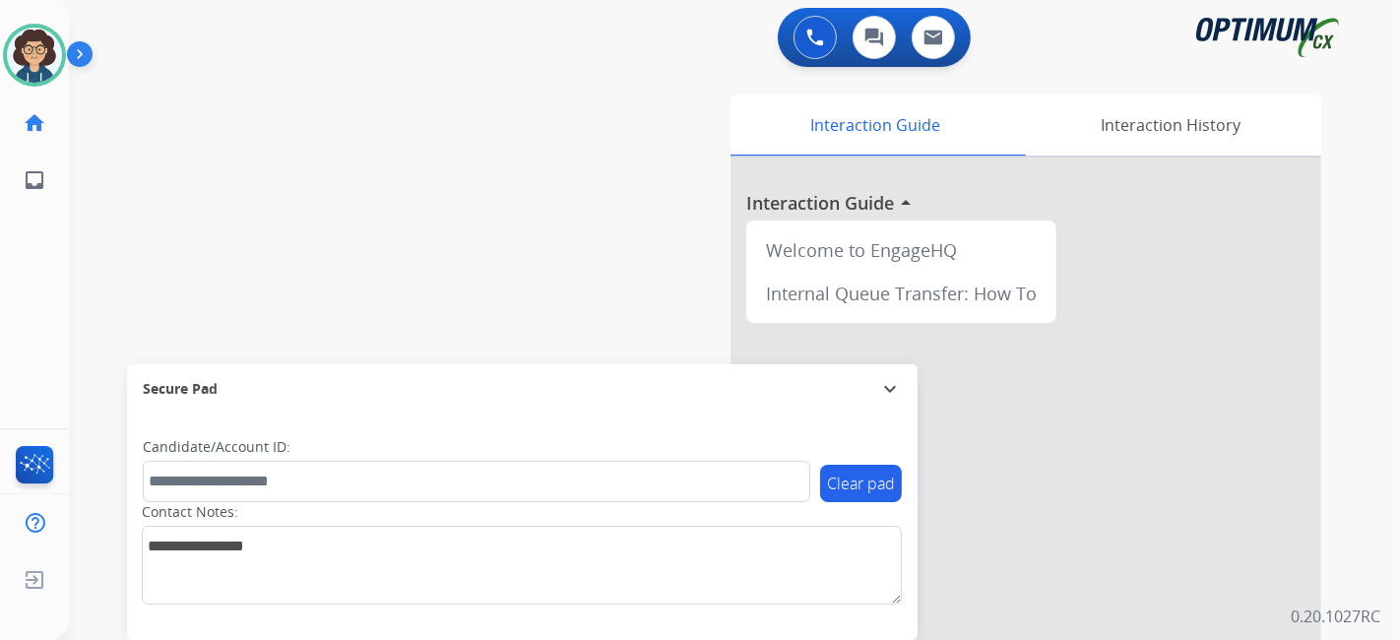
click at [600, 199] on div "Interaction Guide Interaction History Interaction Guide arrow_drop_up Welcome t…" at bounding box center [954, 493] width 733 height 797
click at [35, 60] on img at bounding box center [34, 55] width 55 height 55
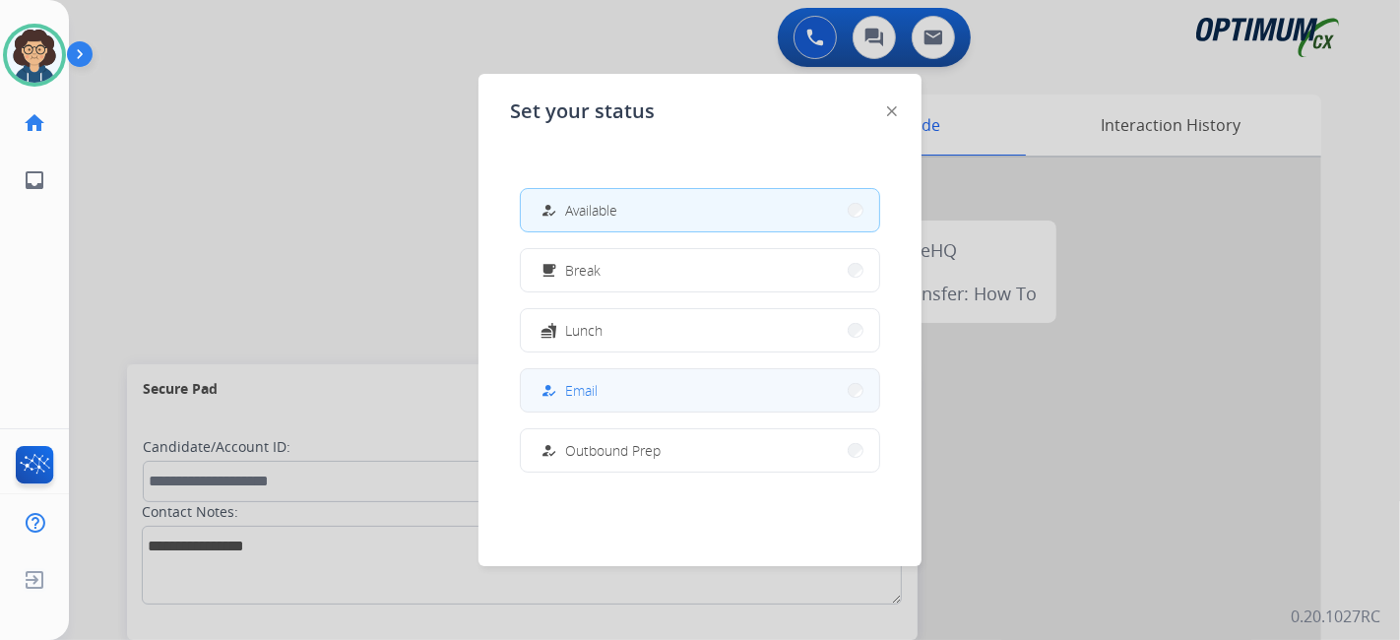
click at [612, 385] on button "how_to_reg Email" at bounding box center [700, 390] width 358 height 42
